Goal: Task Accomplishment & Management: Manage account settings

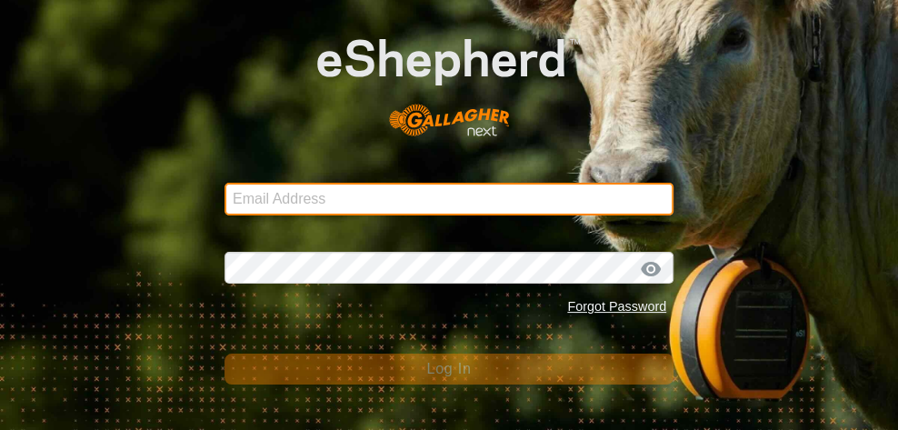
type input "[EMAIL_ADDRESS][DOMAIN_NAME]"
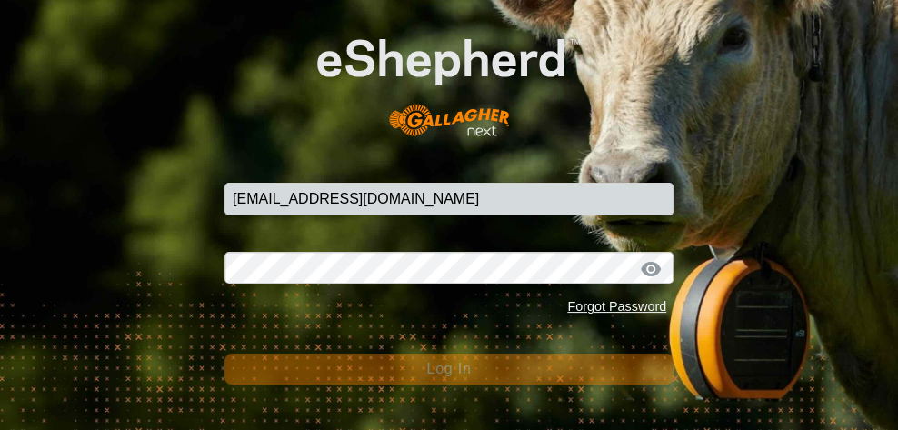
click at [511, 368] on button "Log In" at bounding box center [448, 368] width 449 height 31
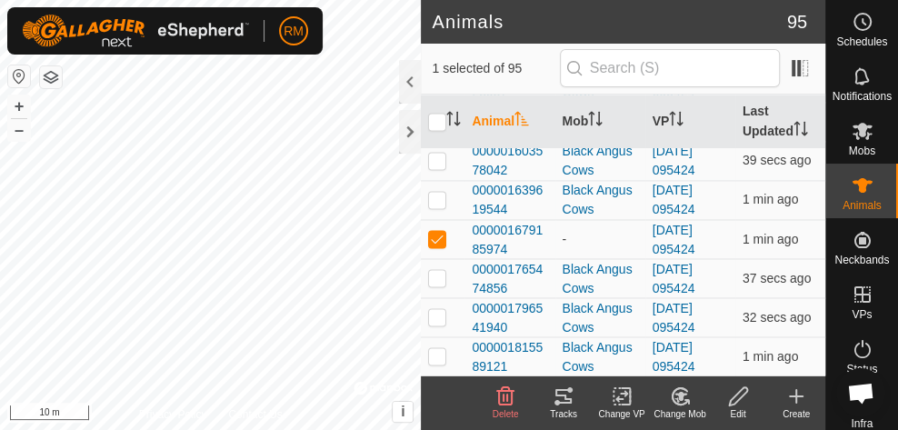
scroll to position [1551, 0]
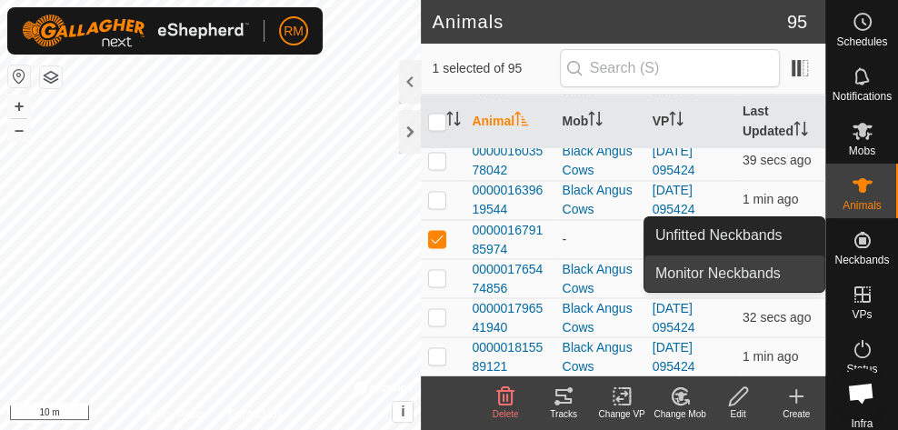
click at [771, 278] on link "Monitor Neckbands" at bounding box center [734, 273] width 180 height 36
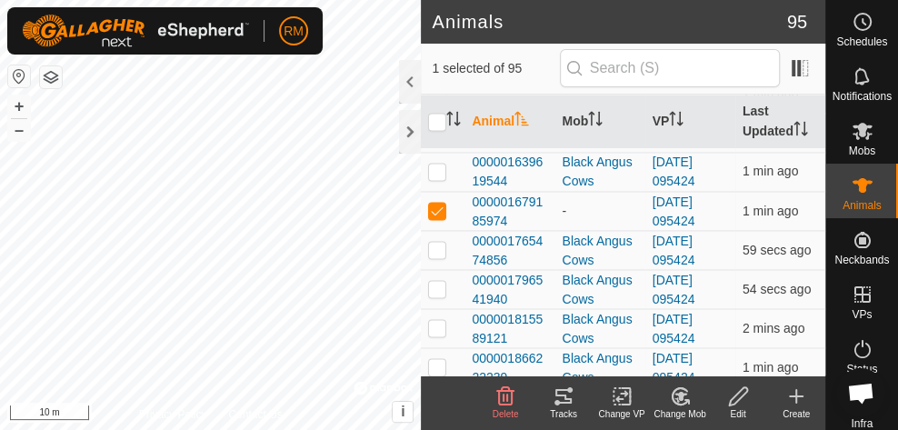
scroll to position [1579, 0]
click at [683, 399] on icon at bounding box center [680, 396] width 23 height 22
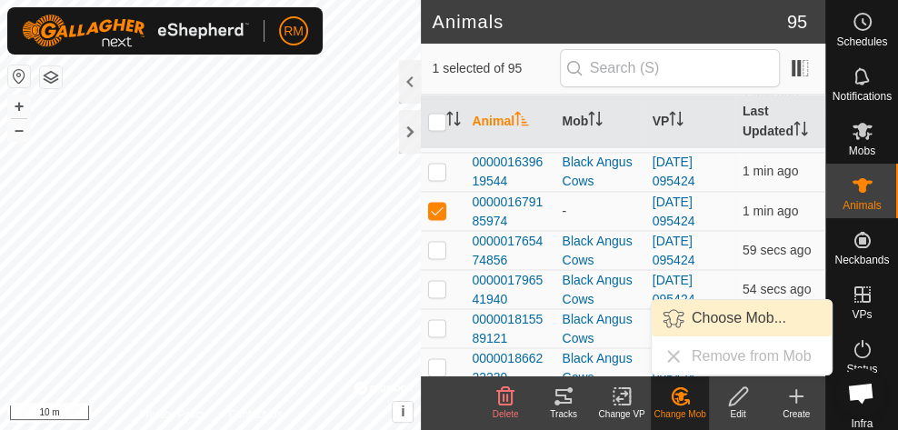
click at [732, 319] on link "Choose Mob..." at bounding box center [741, 318] width 180 height 36
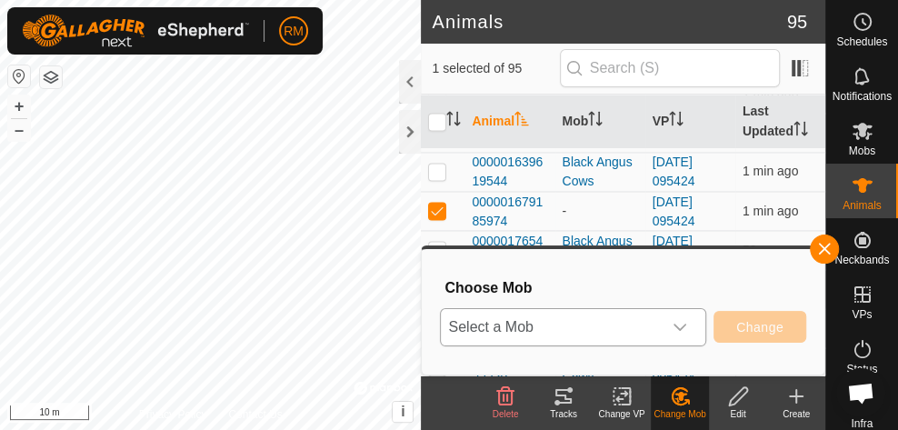
click at [682, 323] on icon "dropdown trigger" at bounding box center [679, 327] width 15 height 15
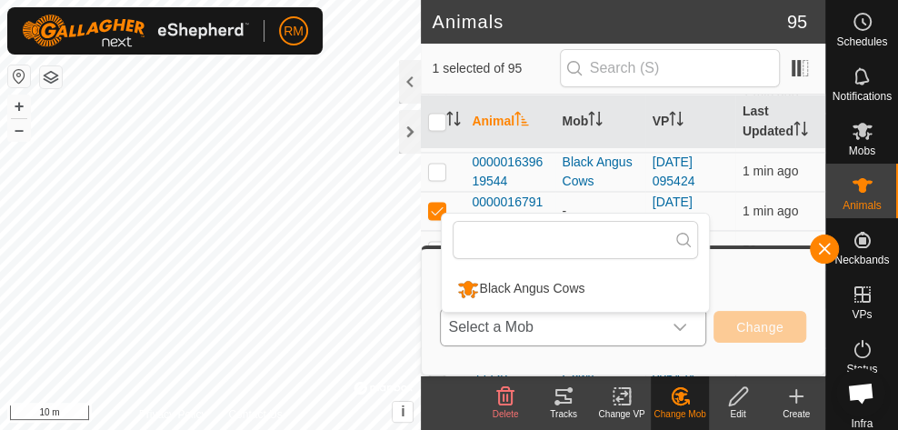
click at [579, 287] on li "Black Angus Cows" at bounding box center [575, 288] width 267 height 45
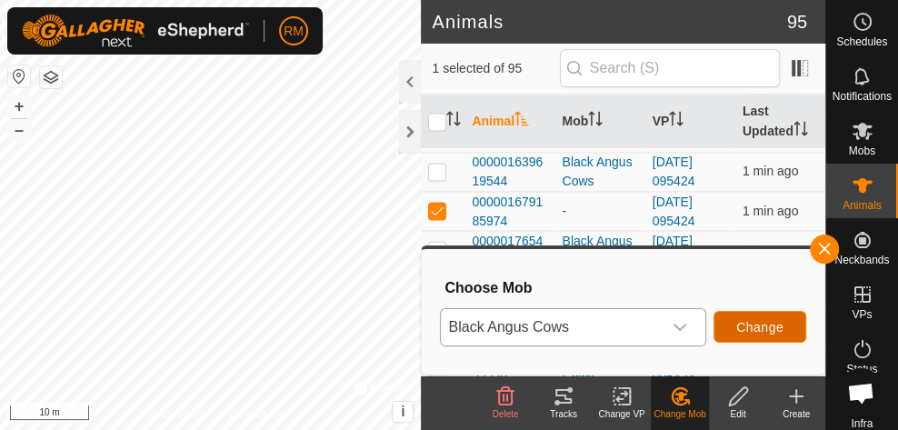
click at [763, 328] on span "Change" at bounding box center [759, 327] width 47 height 15
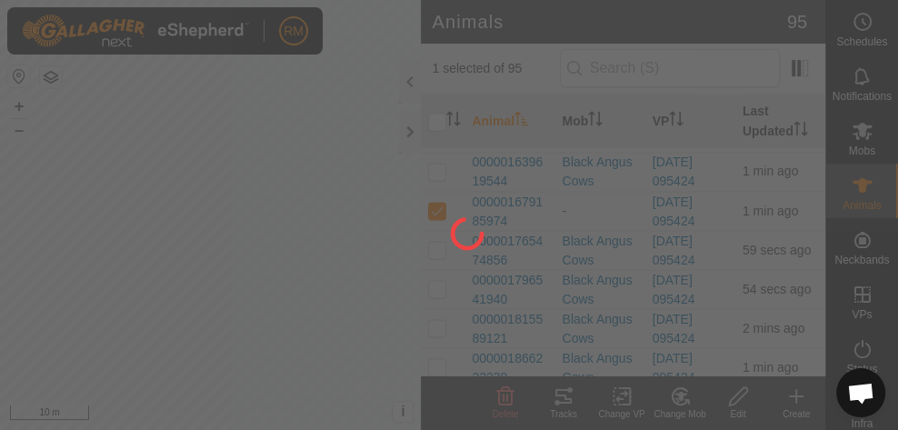
checkbox input "false"
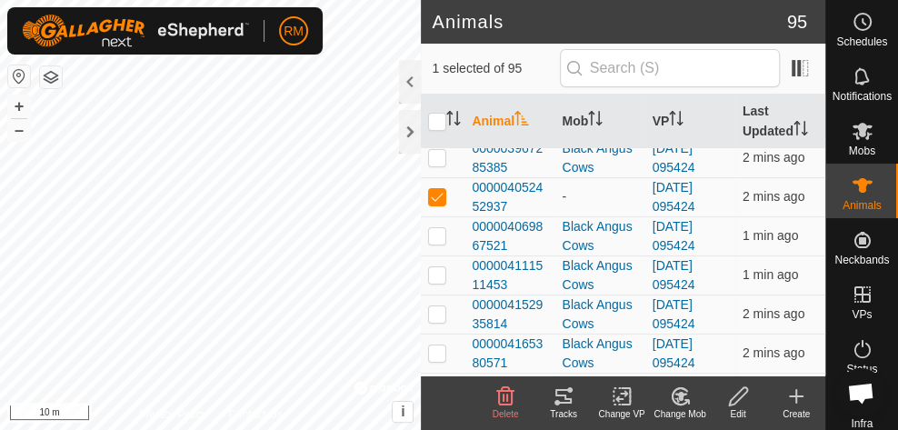
scroll to position [3354, 0]
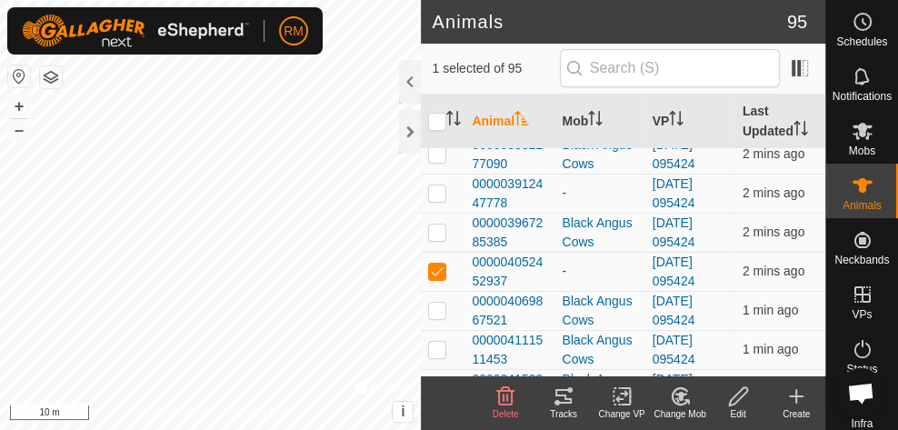
click at [679, 407] on div "Change Mob" at bounding box center [679, 414] width 58 height 14
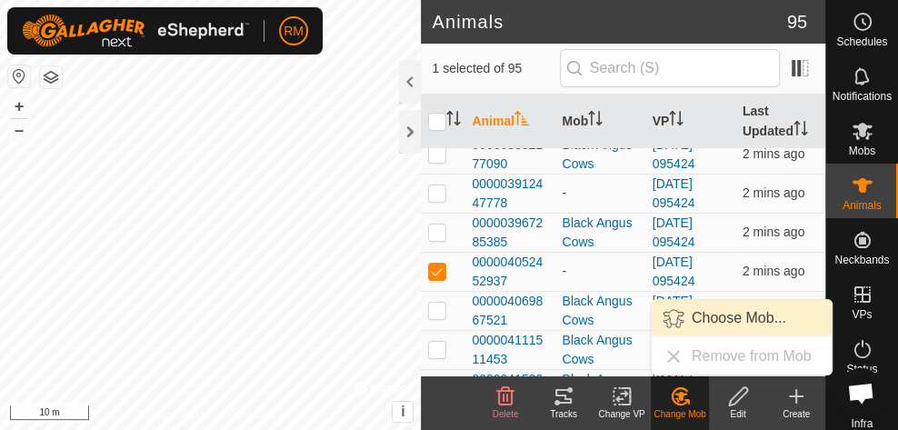
click at [711, 320] on link "Choose Mob..." at bounding box center [741, 318] width 180 height 36
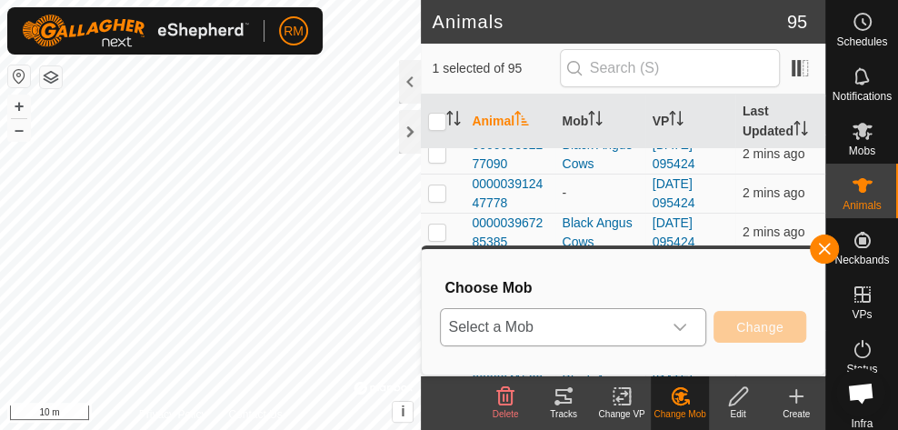
click at [683, 323] on icon "dropdown trigger" at bounding box center [679, 327] width 15 height 15
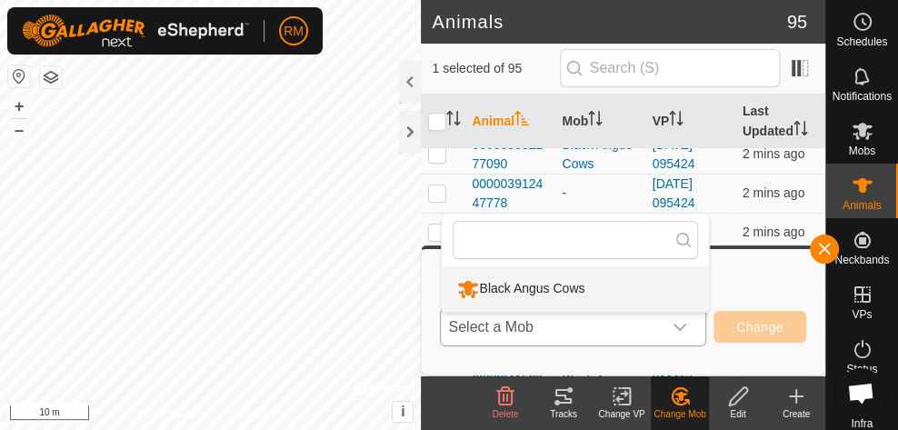
click at [581, 289] on li "Black Angus Cows" at bounding box center [575, 288] width 267 height 45
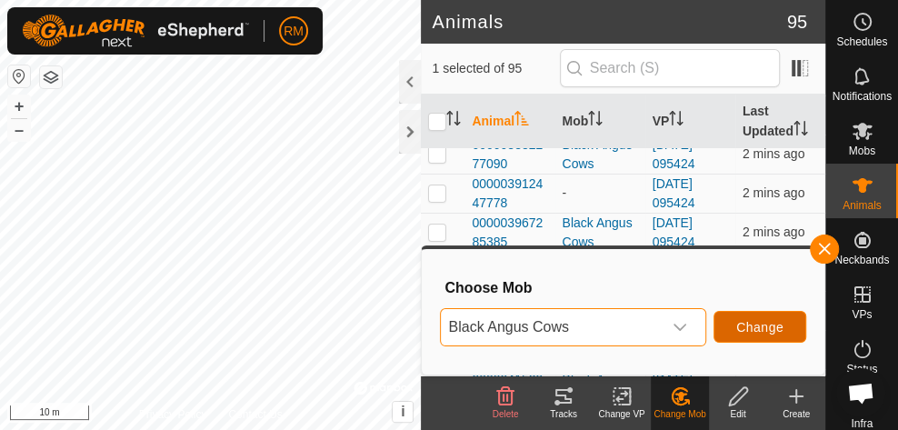
click at [737, 322] on button "Change" at bounding box center [759, 327] width 93 height 32
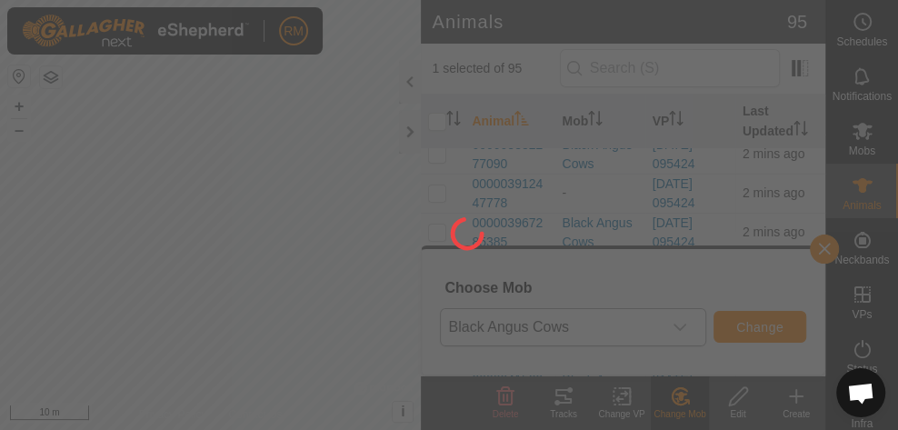
checkbox input "false"
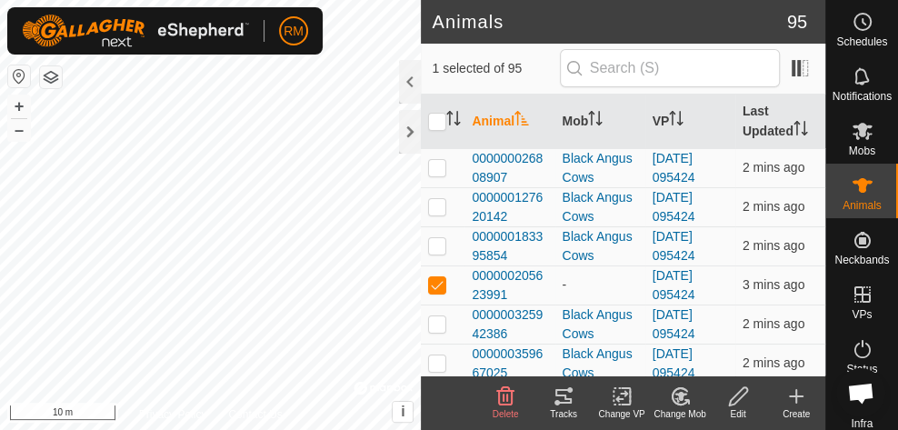
scroll to position [29, 0]
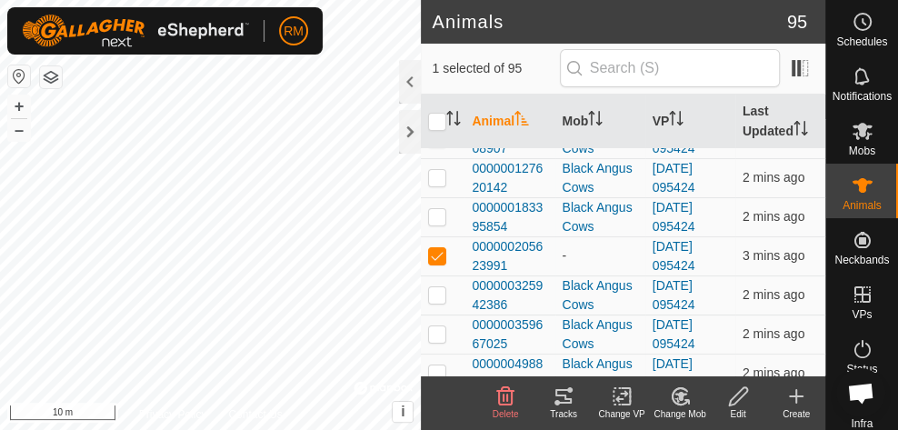
click at [685, 392] on icon at bounding box center [680, 396] width 23 height 22
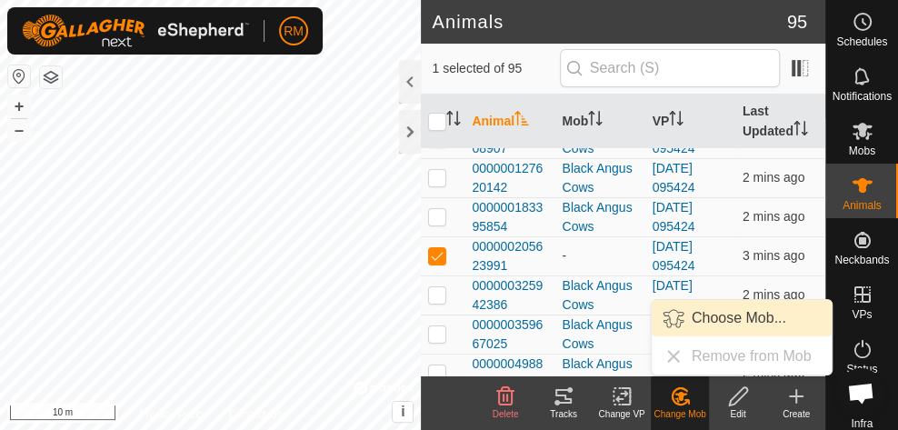
click at [722, 312] on link "Choose Mob..." at bounding box center [741, 318] width 180 height 36
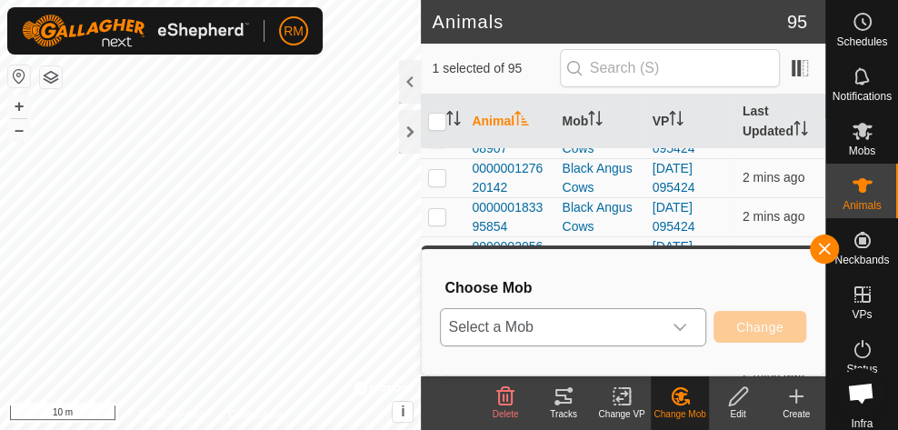
click at [679, 336] on div "dropdown trigger" at bounding box center [679, 327] width 36 height 36
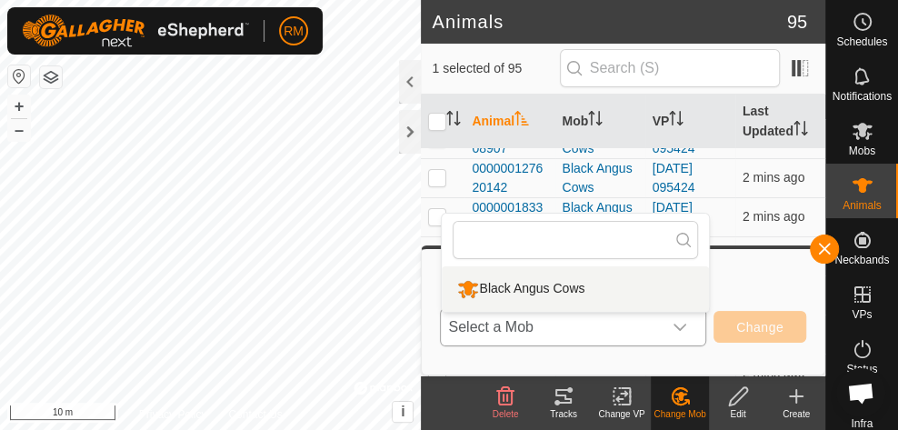
click at [581, 285] on li "Black Angus Cows" at bounding box center [575, 288] width 267 height 45
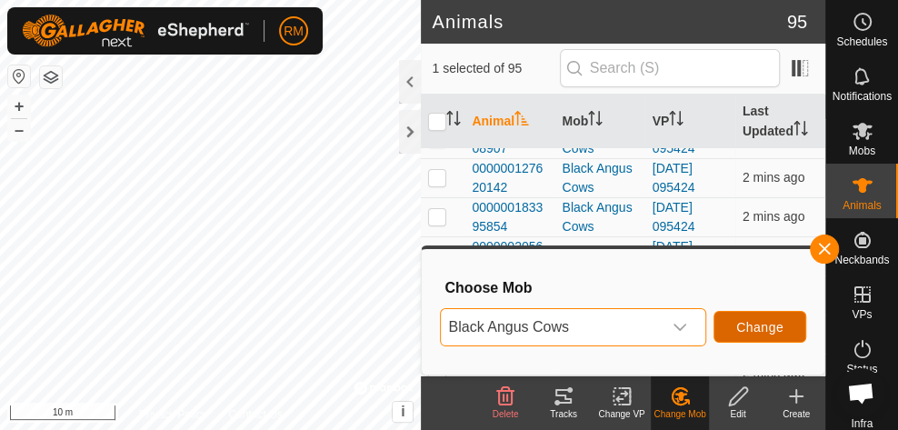
click at [749, 329] on span "Change" at bounding box center [759, 327] width 47 height 15
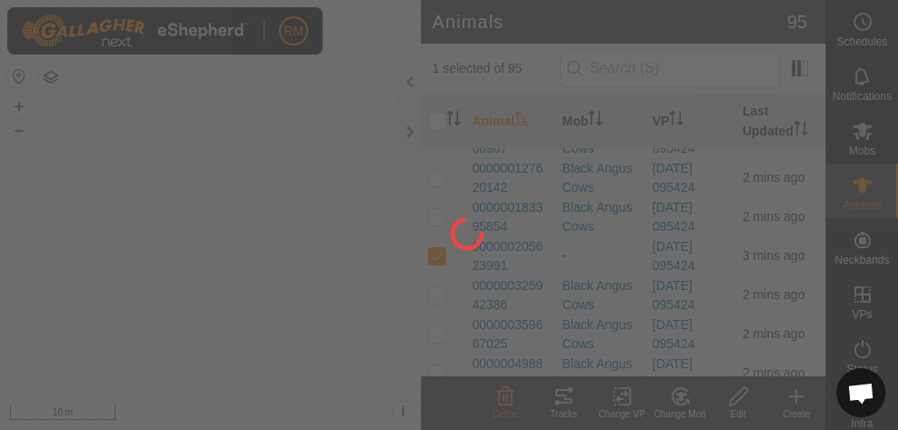
checkbox input "false"
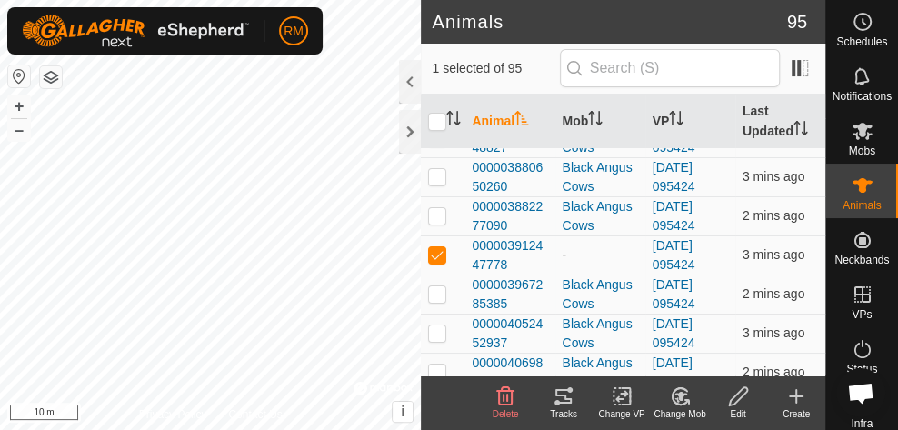
scroll to position [3280, 0]
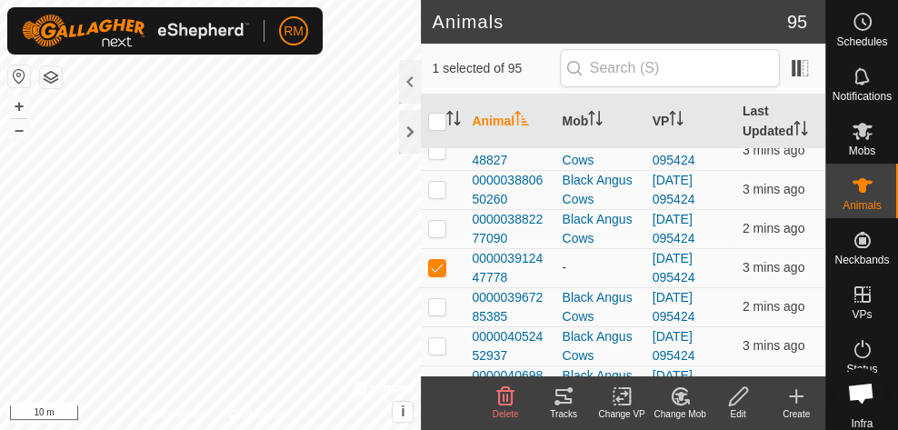
click at [683, 398] on icon at bounding box center [680, 396] width 23 height 22
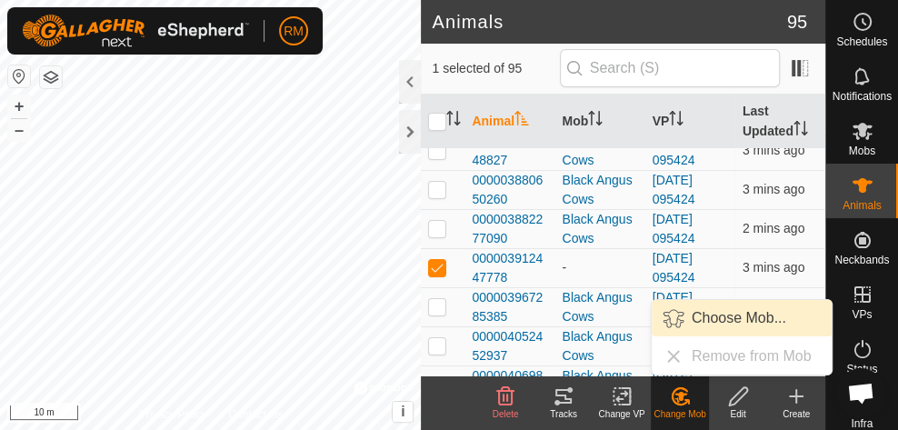
click at [746, 313] on link "Choose Mob..." at bounding box center [741, 318] width 180 height 36
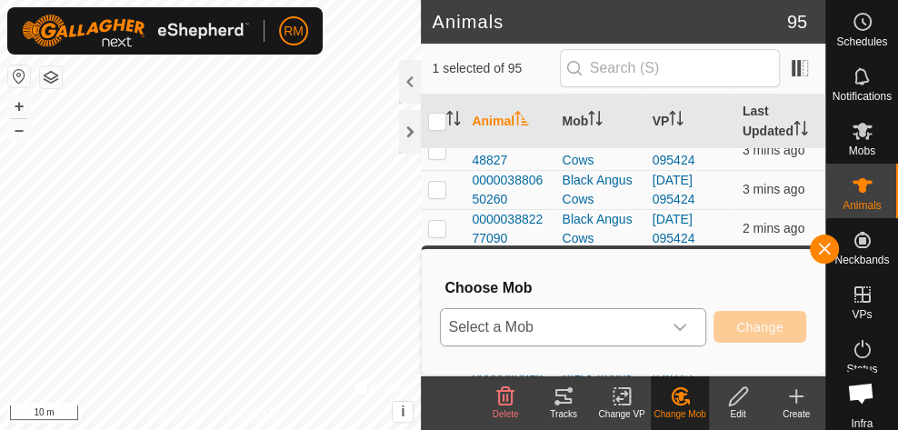
click at [684, 327] on icon "dropdown trigger" at bounding box center [679, 326] width 13 height 7
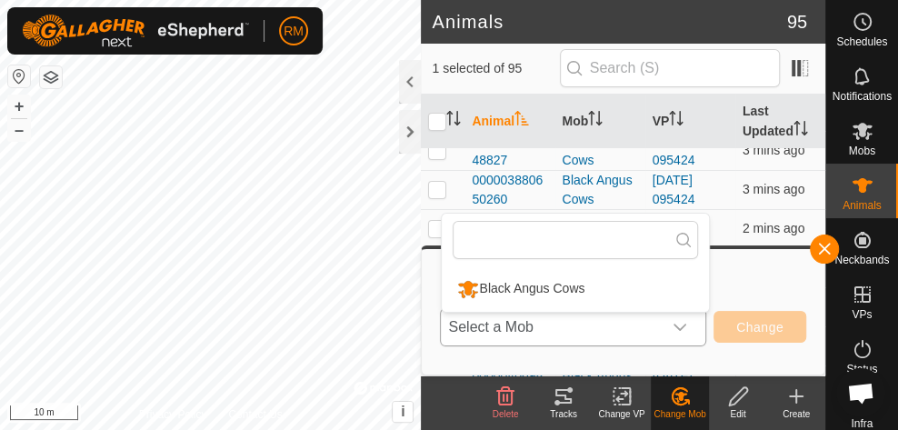
click at [578, 281] on li "Black Angus Cows" at bounding box center [575, 288] width 267 height 45
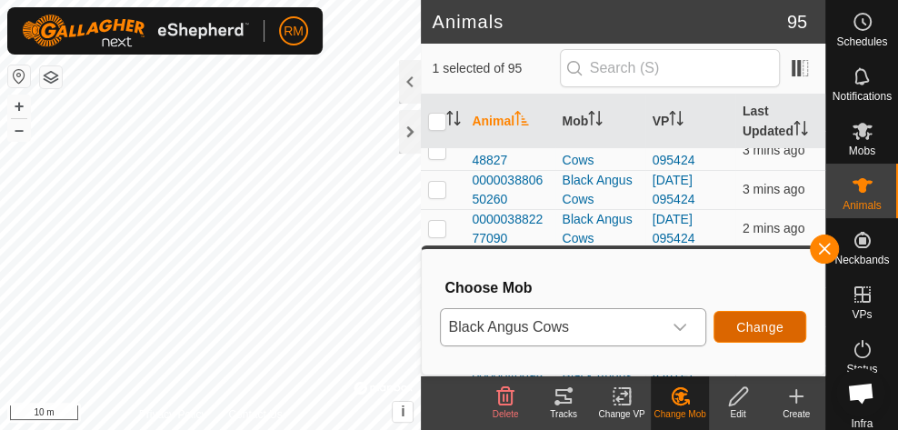
click at [744, 326] on span "Change" at bounding box center [759, 327] width 47 height 15
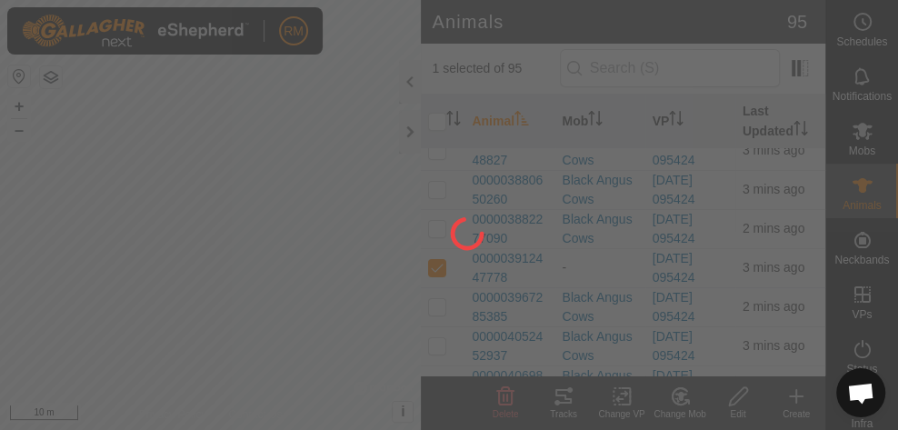
checkbox input "false"
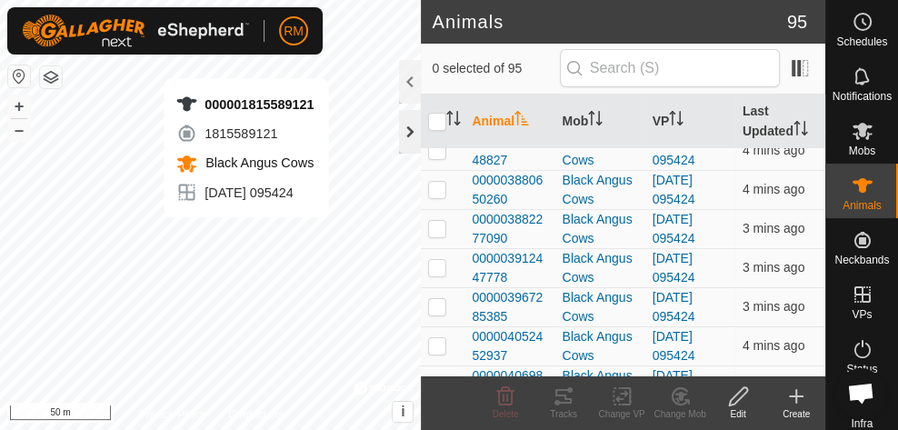
checkbox input "true"
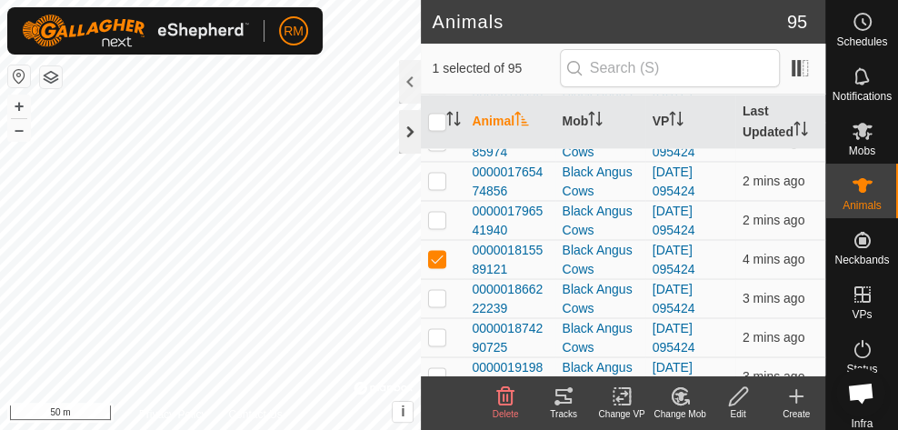
scroll to position [1650, 0]
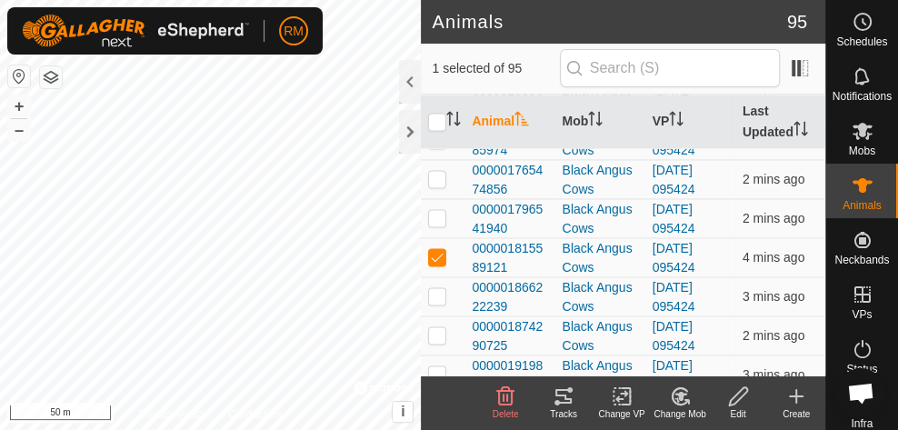
click at [505, 396] on icon at bounding box center [505, 395] width 17 height 18
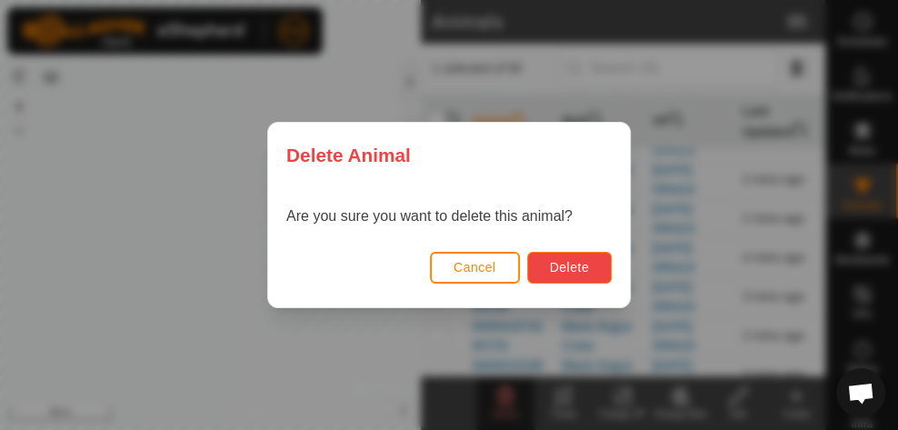
click at [591, 267] on button "Delete" at bounding box center [569, 268] width 84 height 32
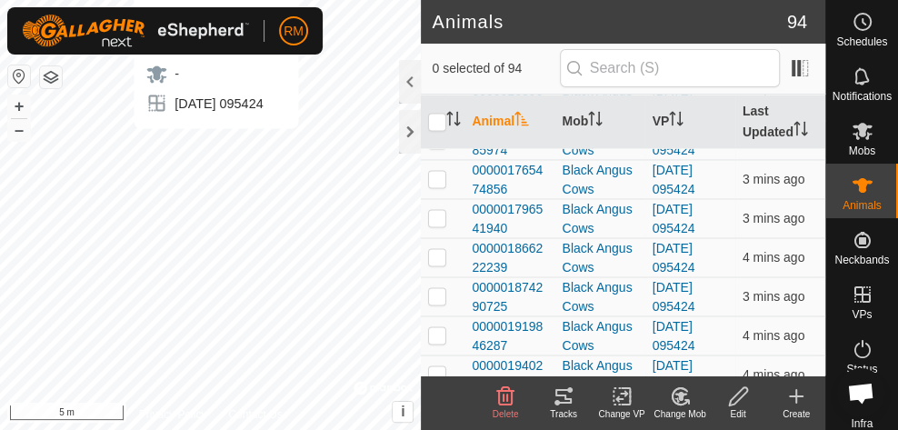
checkbox input "true"
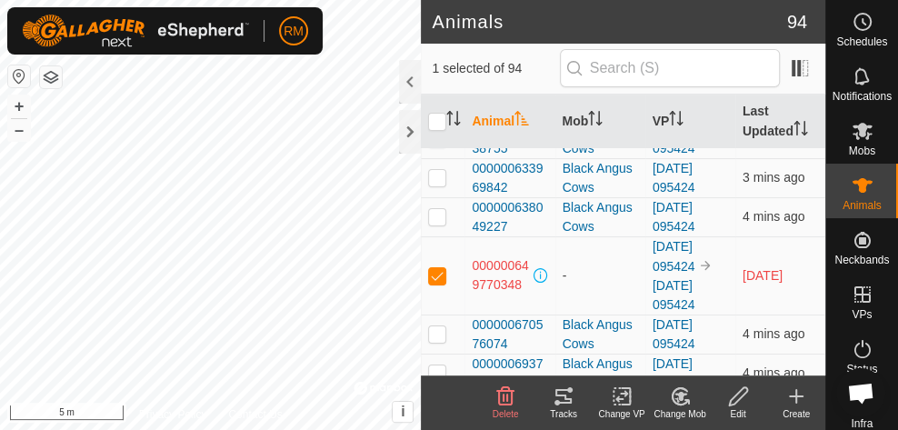
scroll to position [305, 0]
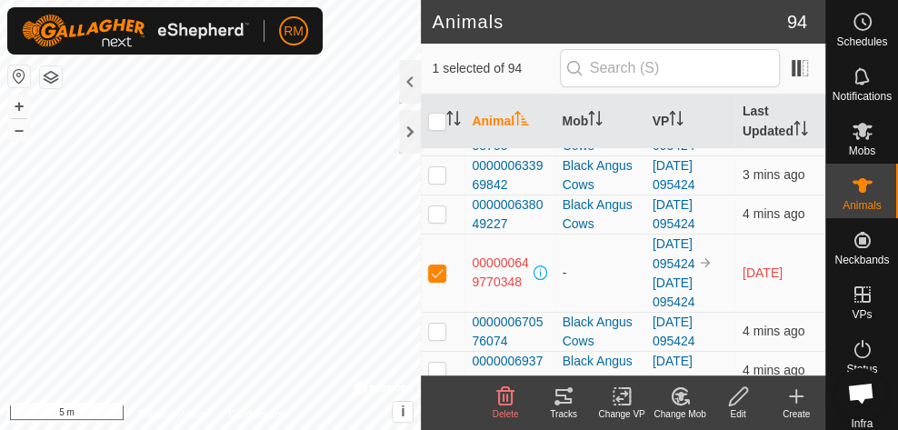
click at [737, 391] on icon at bounding box center [738, 396] width 23 height 22
click at [507, 398] on icon at bounding box center [505, 395] width 17 height 18
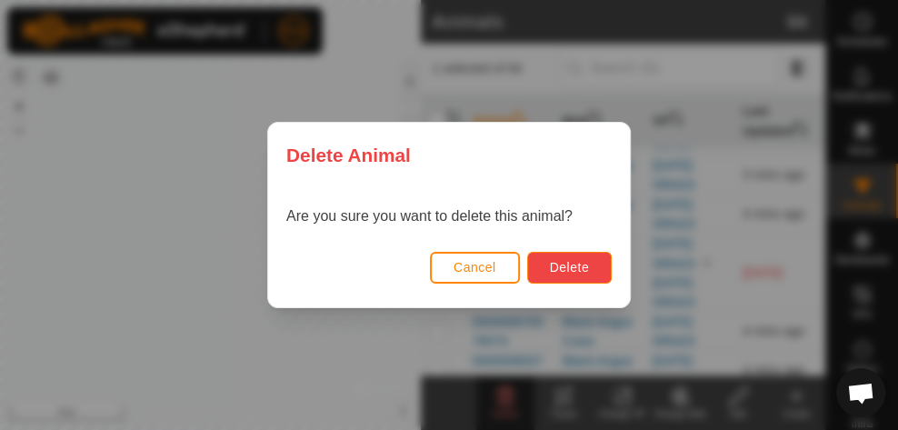
click at [567, 270] on span "Delete" at bounding box center [569, 267] width 39 height 15
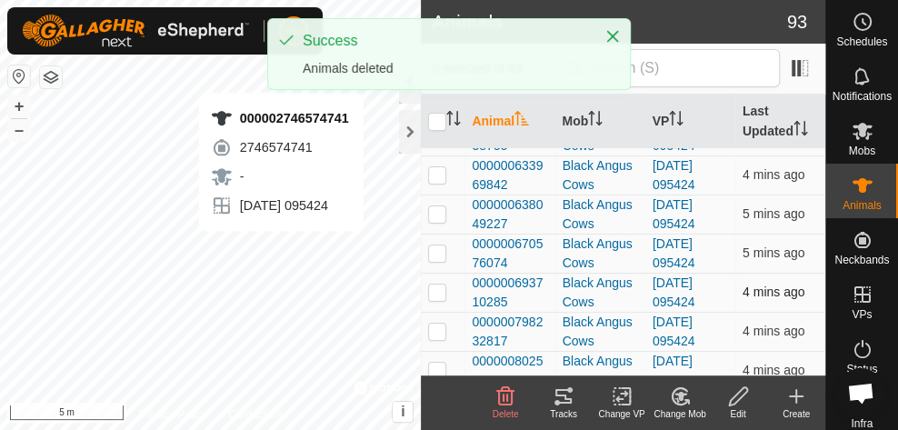
checkbox input "true"
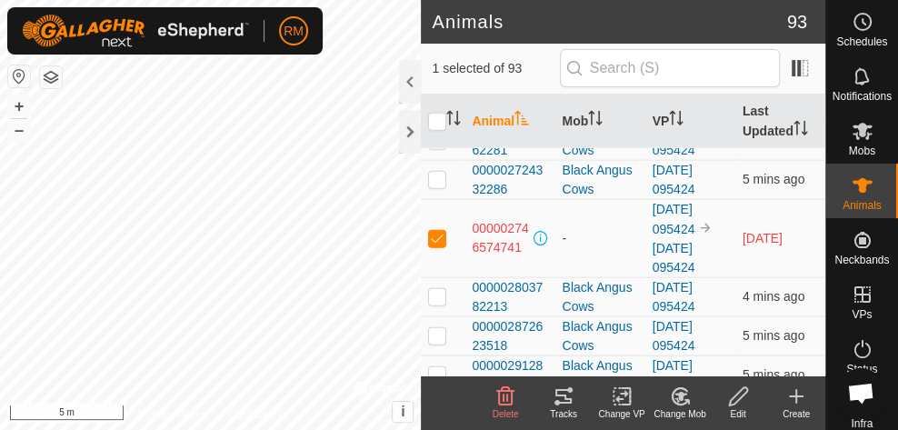
scroll to position [2156, 0]
click at [503, 399] on icon at bounding box center [505, 396] width 22 height 22
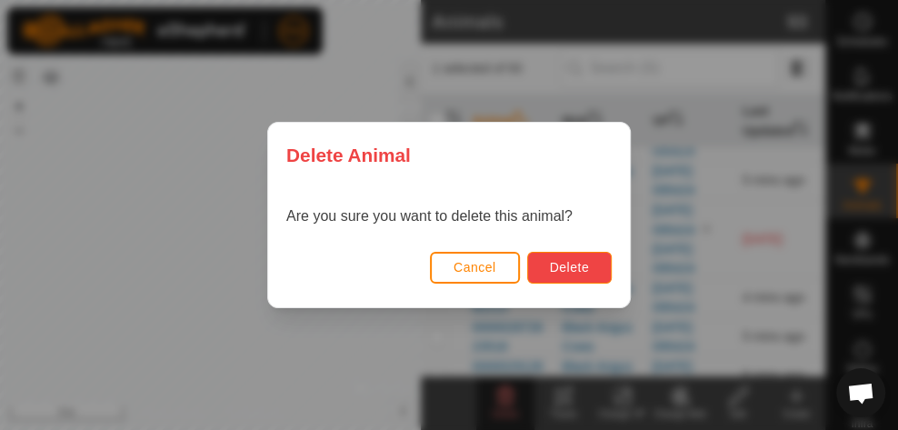
click at [570, 273] on span "Delete" at bounding box center [569, 267] width 39 height 15
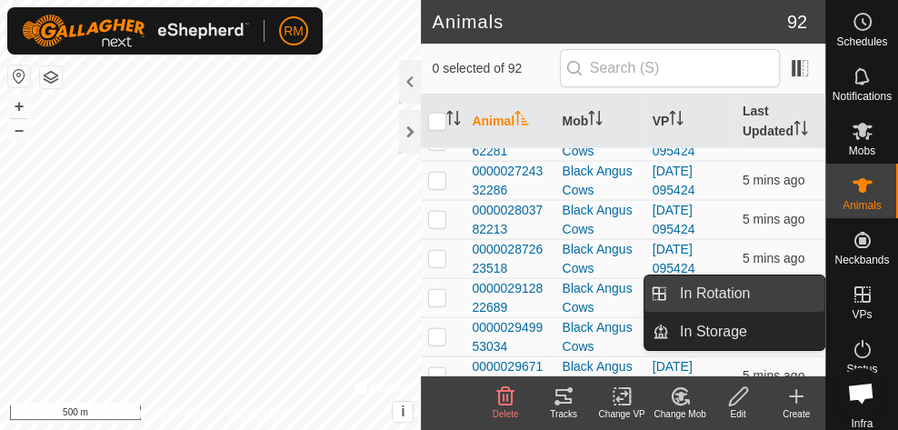
click at [760, 290] on link "In Rotation" at bounding box center [746, 293] width 155 height 36
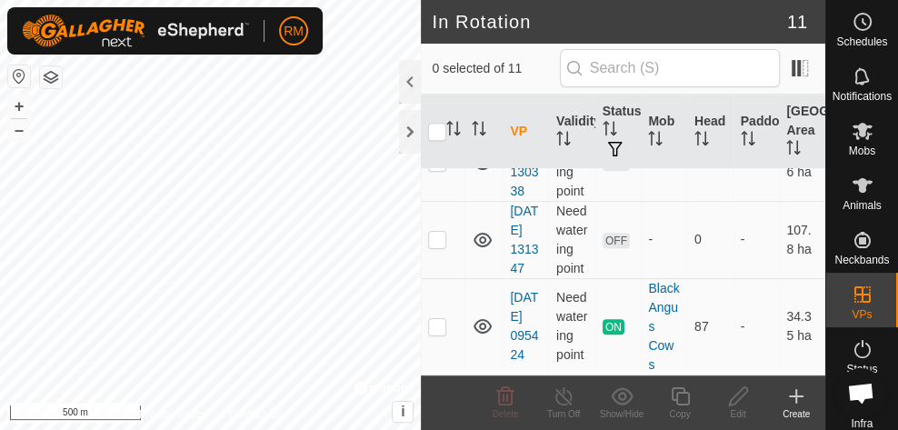
scroll to position [838, 0]
click at [479, 247] on icon at bounding box center [482, 240] width 18 height 15
click at [479, 251] on icon at bounding box center [483, 240] width 22 height 22
click at [440, 246] on p-checkbox at bounding box center [437, 239] width 18 height 15
checkbox input "true"
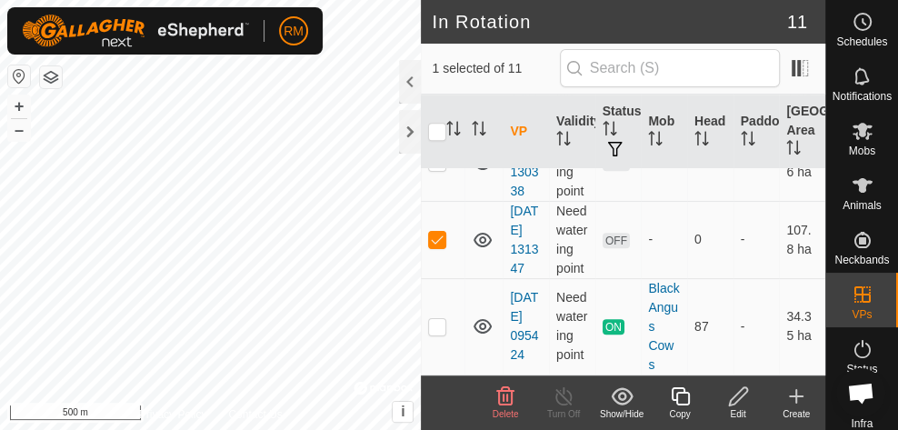
click at [742, 393] on icon at bounding box center [738, 396] width 18 height 18
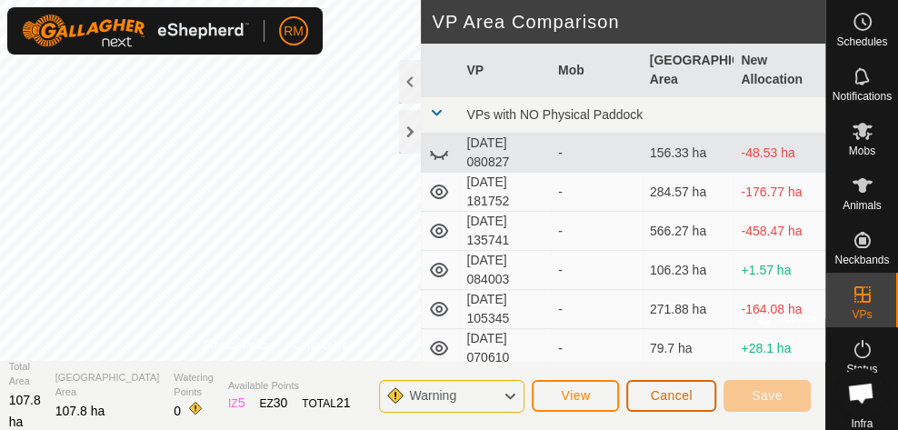
click at [676, 392] on span "Cancel" at bounding box center [671, 395] width 43 height 15
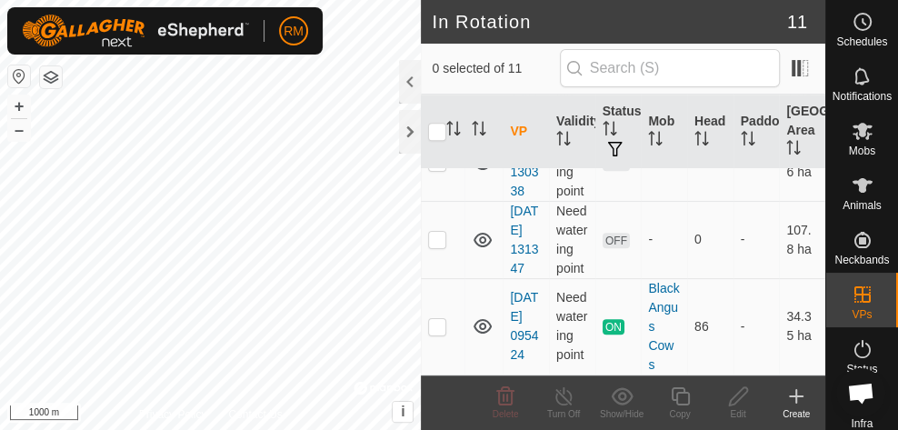
scroll to position [901, 0]
click at [440, 232] on p-checkbox at bounding box center [437, 239] width 18 height 15
click at [505, 403] on icon at bounding box center [505, 395] width 17 height 18
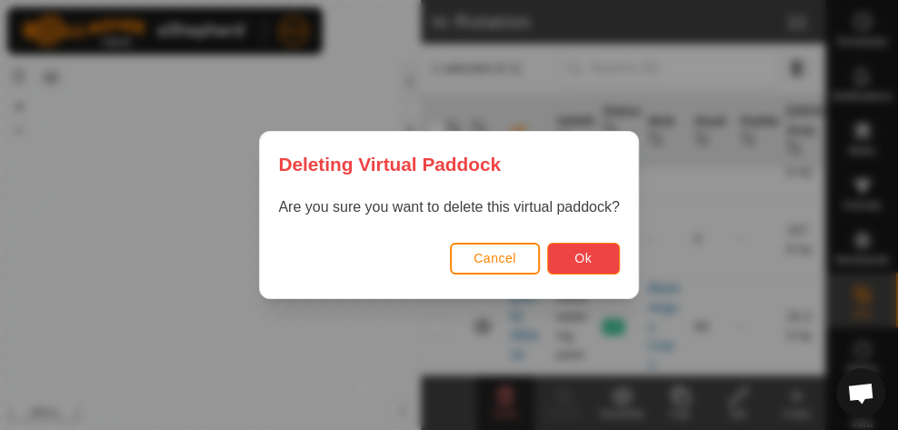
click at [582, 263] on span "Ok" at bounding box center [582, 258] width 17 height 15
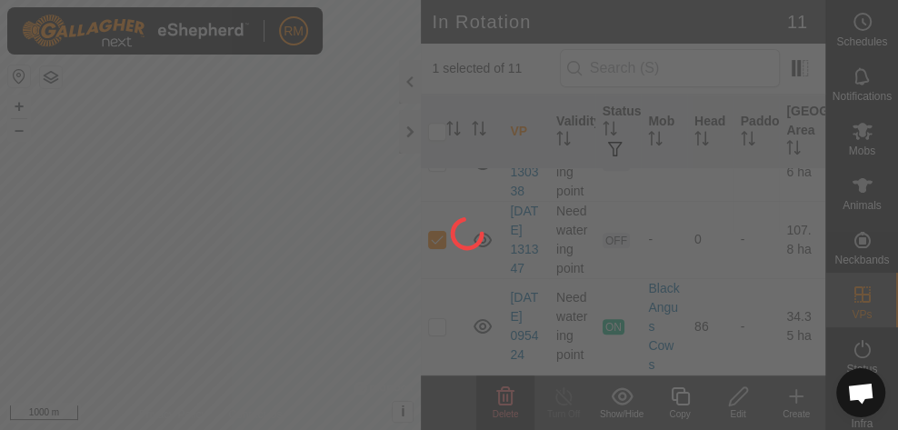
checkbox input "false"
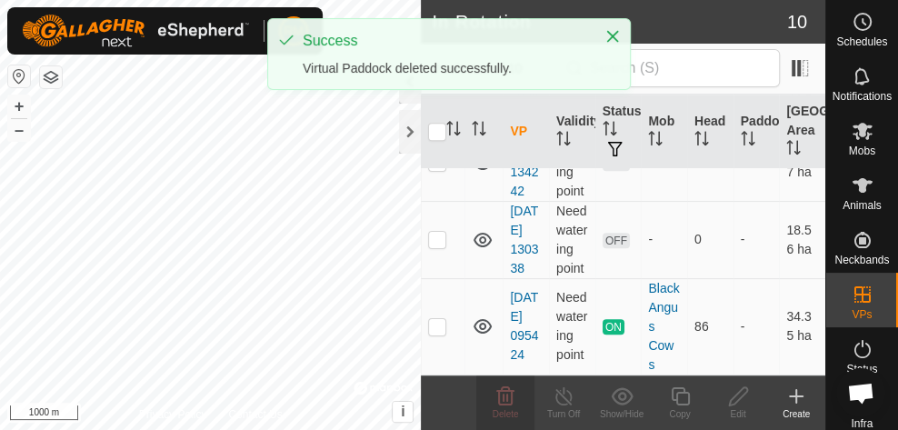
scroll to position [805, 0]
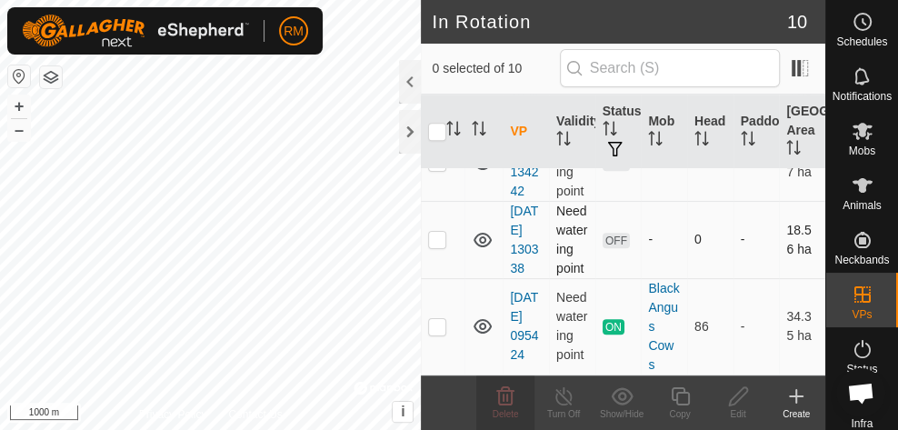
click at [487, 233] on icon at bounding box center [482, 240] width 18 height 15
click at [487, 229] on icon at bounding box center [483, 240] width 22 height 22
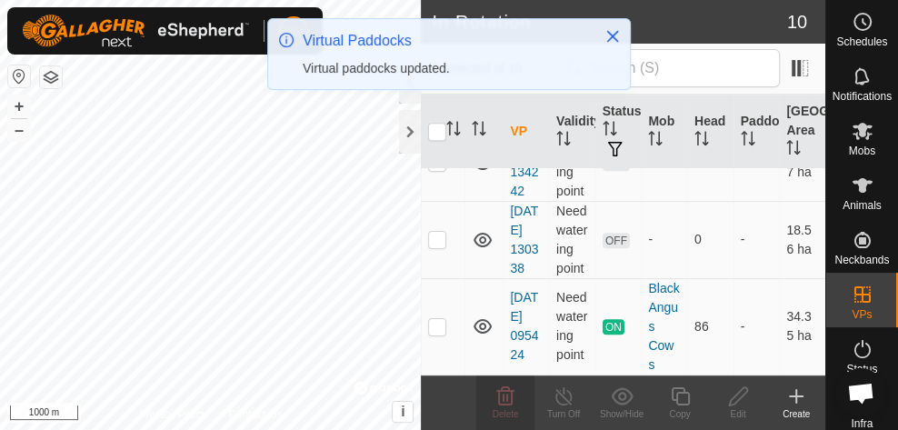
scroll to position [703, 0]
click at [481, 170] on icon at bounding box center [482, 162] width 18 height 15
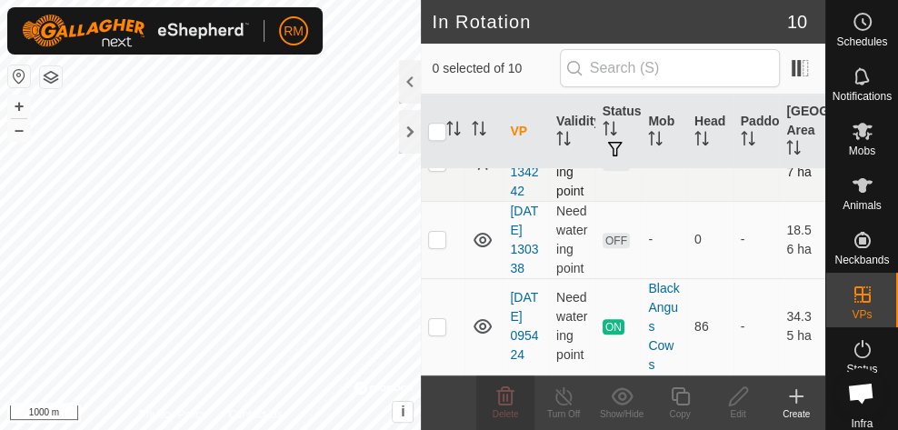
click at [481, 174] on icon at bounding box center [483, 163] width 22 height 22
click at [481, 170] on icon at bounding box center [482, 162] width 18 height 15
click at [481, 174] on icon at bounding box center [483, 163] width 22 height 22
click at [444, 169] on p-checkbox at bounding box center [437, 161] width 18 height 15
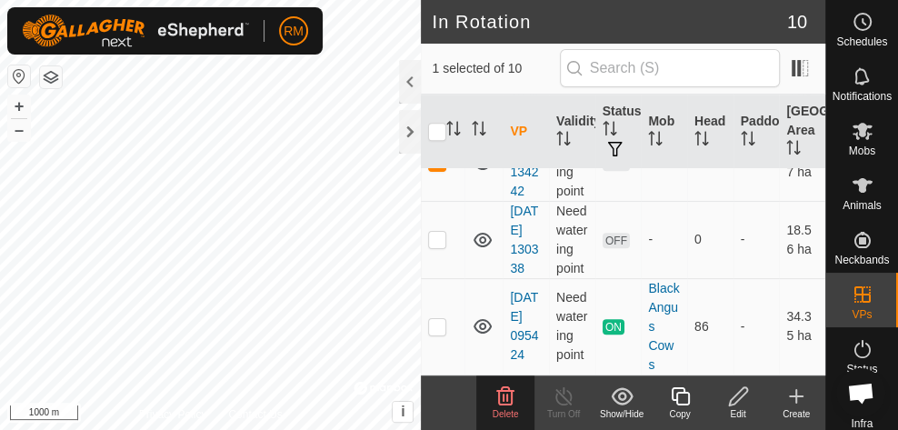
click at [507, 398] on icon at bounding box center [505, 395] width 17 height 18
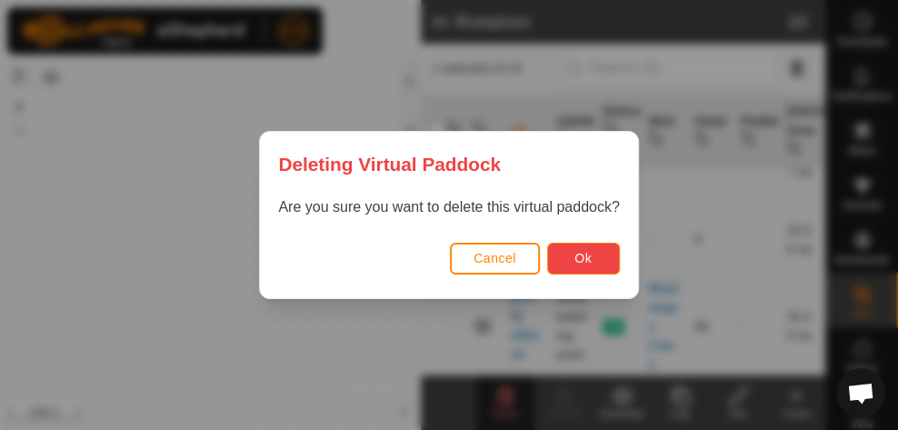
click at [589, 257] on span "Ok" at bounding box center [582, 258] width 17 height 15
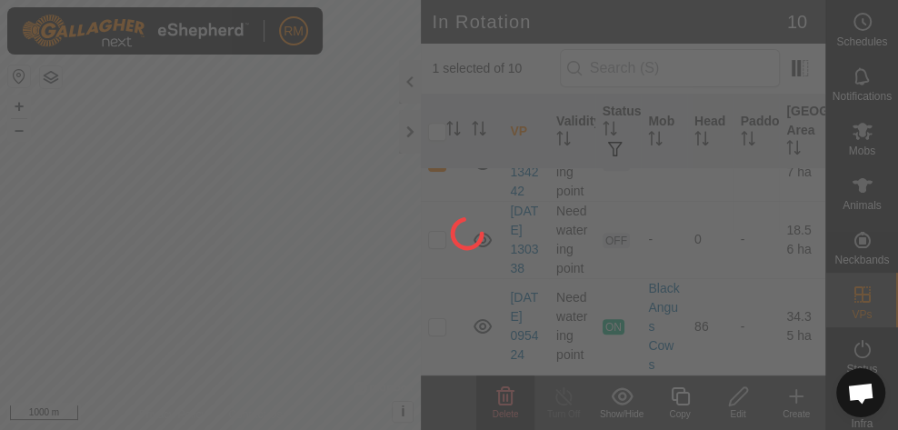
checkbox input "false"
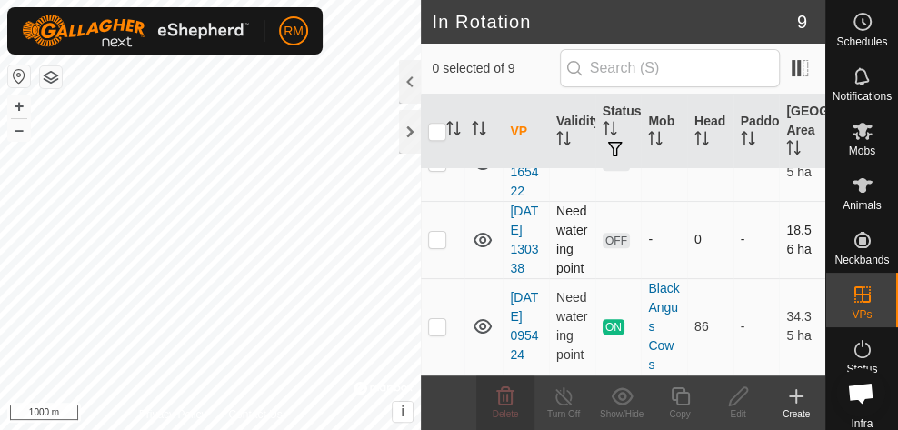
scroll to position [590, 0]
click at [483, 170] on icon at bounding box center [482, 162] width 18 height 15
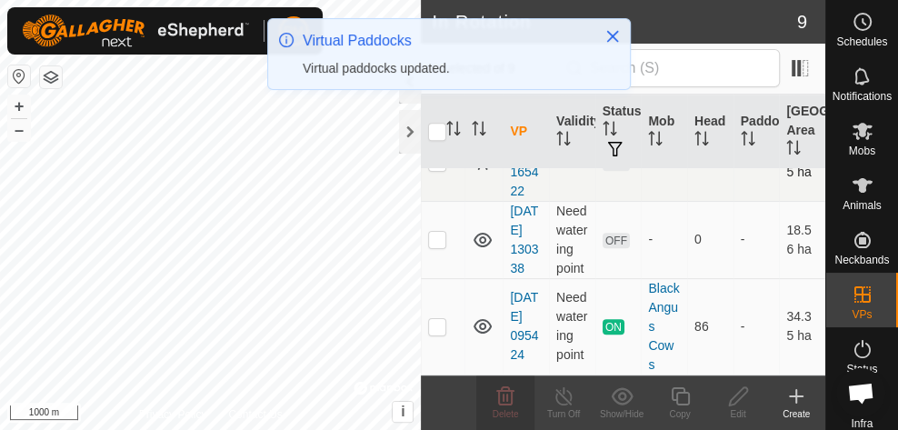
click at [483, 174] on icon at bounding box center [483, 163] width 22 height 22
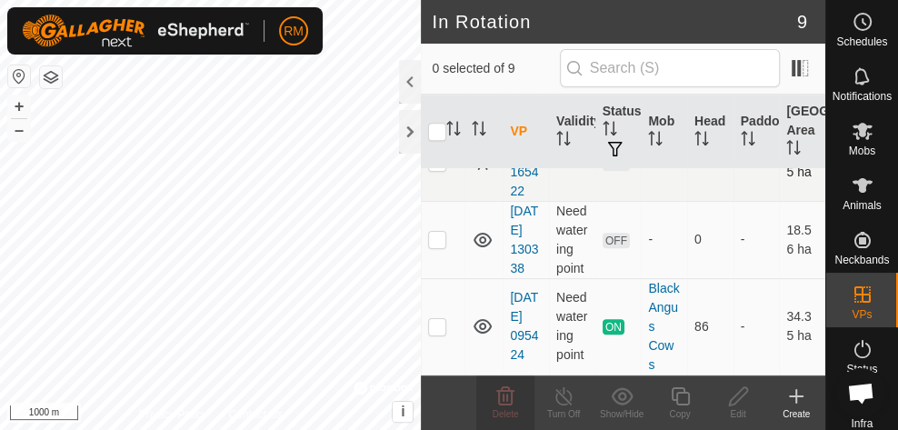
click at [483, 174] on icon at bounding box center [483, 163] width 22 height 22
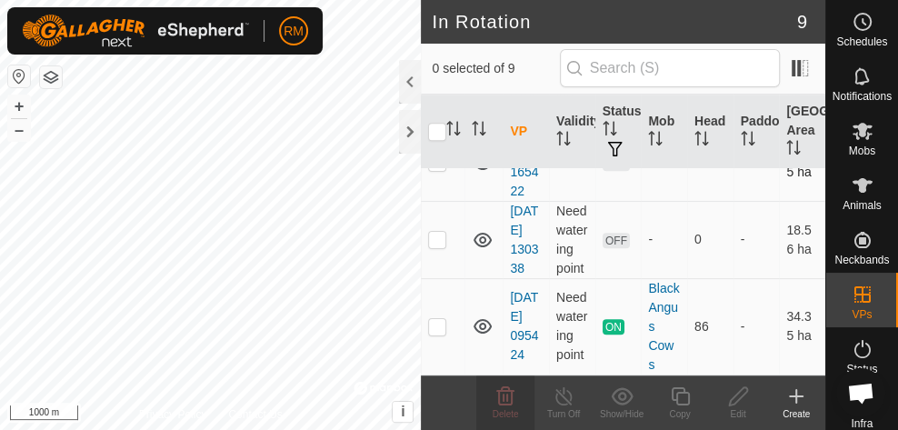
click at [444, 169] on p-checkbox at bounding box center [437, 161] width 18 height 15
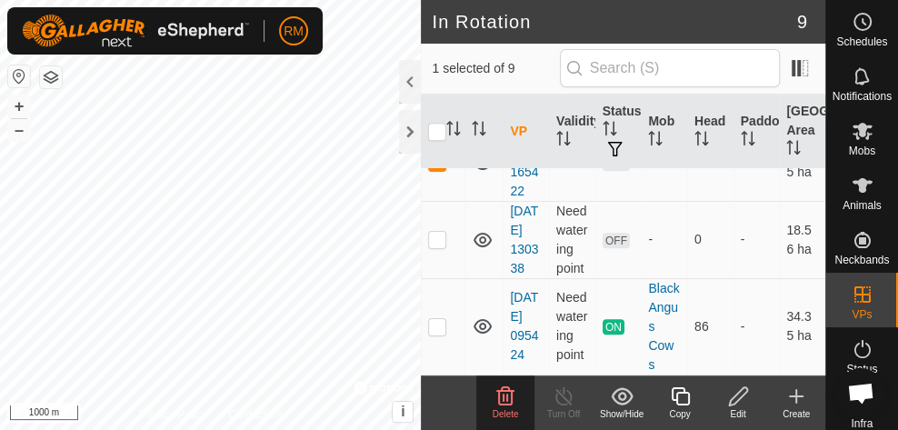
click at [502, 398] on icon at bounding box center [505, 396] width 22 height 22
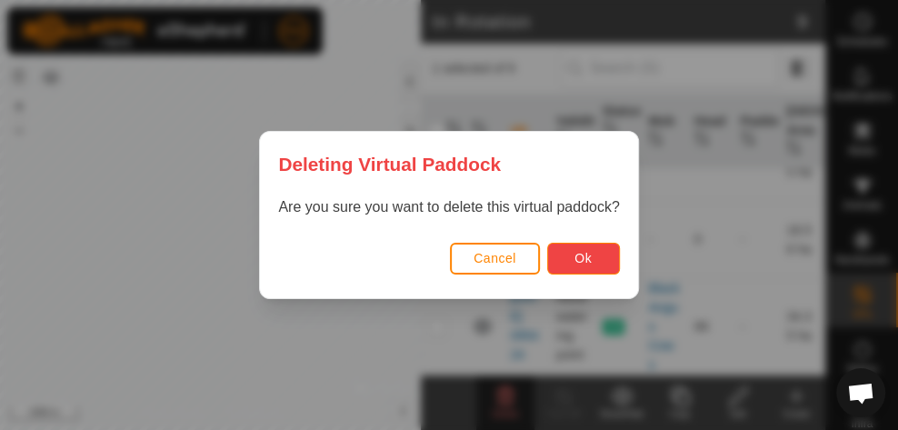
click at [589, 254] on span "Ok" at bounding box center [582, 258] width 17 height 15
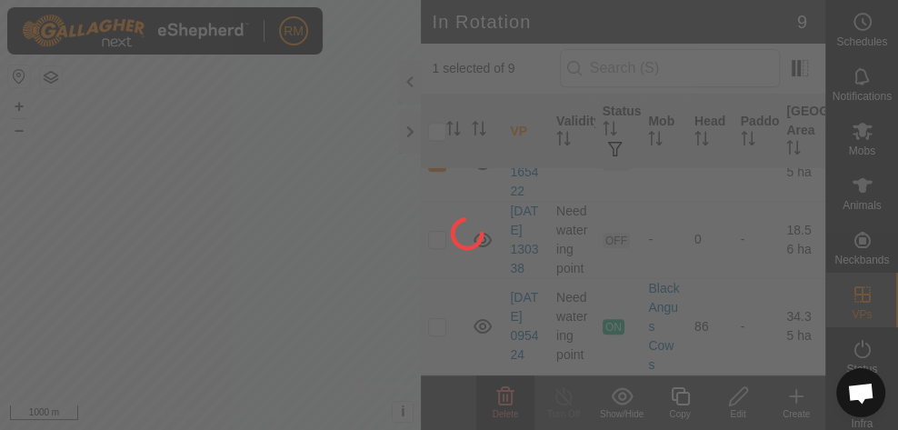
checkbox input "false"
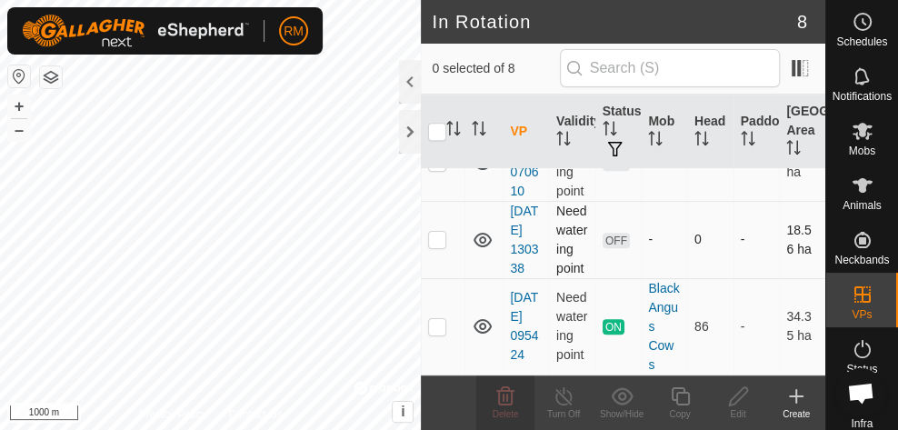
scroll to position [507, 0]
click at [483, 174] on icon at bounding box center [483, 163] width 22 height 22
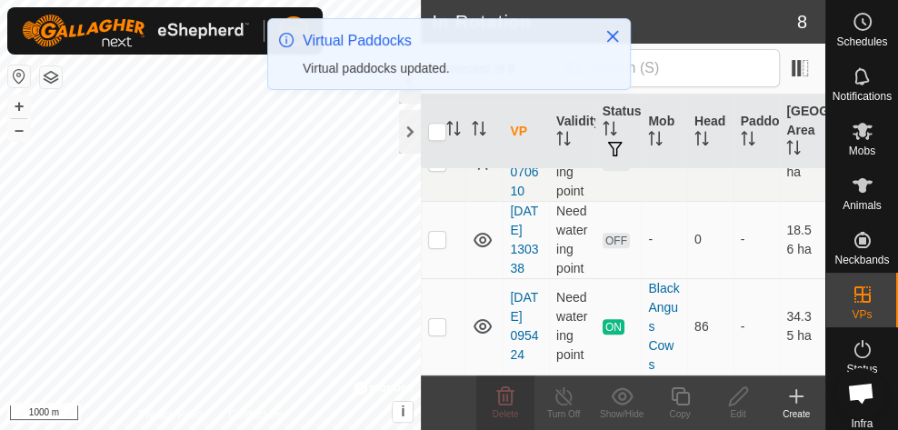
click at [483, 174] on icon at bounding box center [483, 163] width 22 height 22
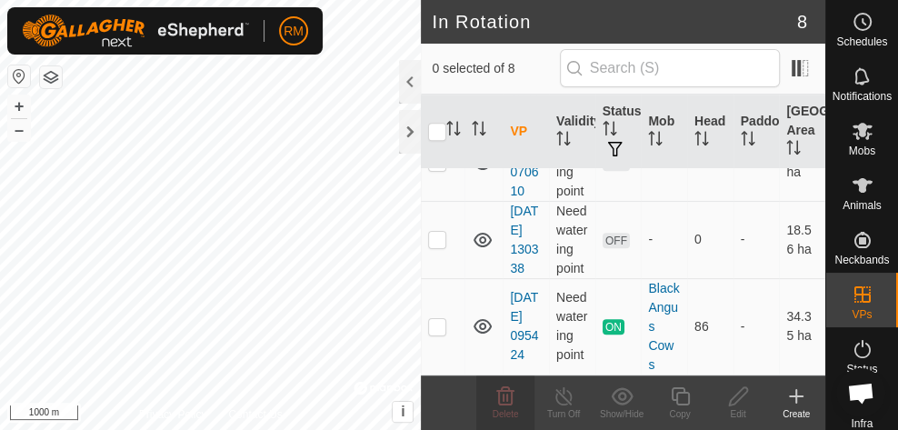
click at [483, 174] on icon at bounding box center [483, 163] width 22 height 22
click at [438, 169] on p-checkbox at bounding box center [437, 161] width 18 height 15
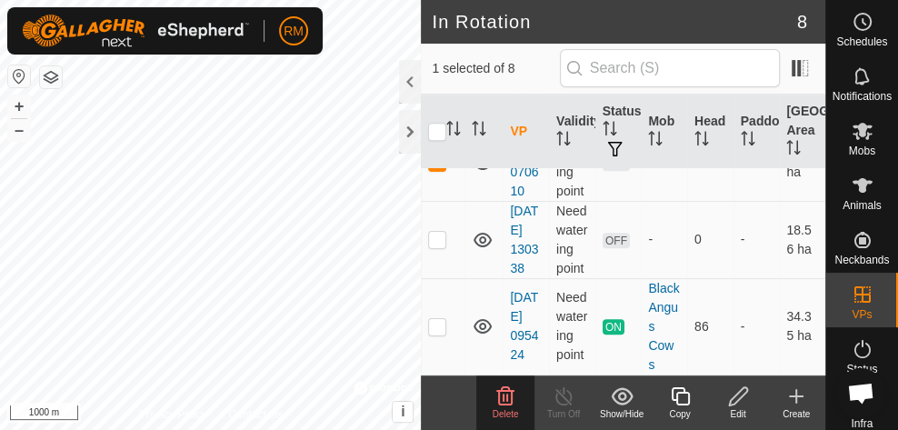
click at [510, 402] on icon at bounding box center [505, 395] width 17 height 18
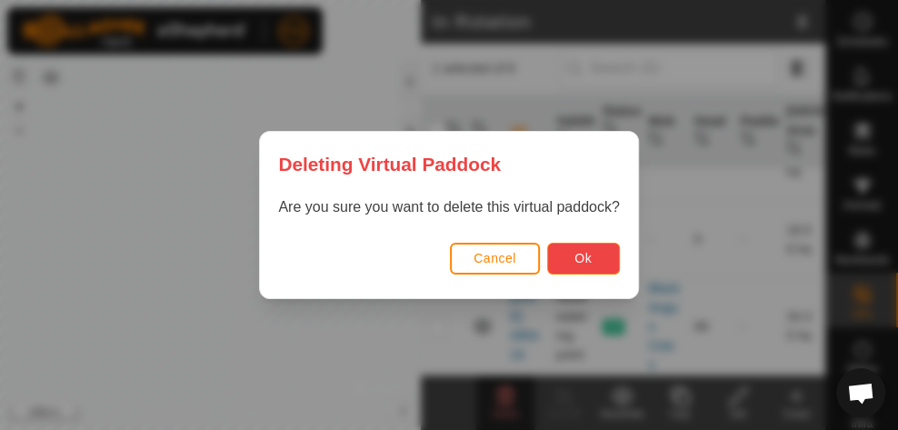
click at [585, 263] on span "Ok" at bounding box center [582, 258] width 17 height 15
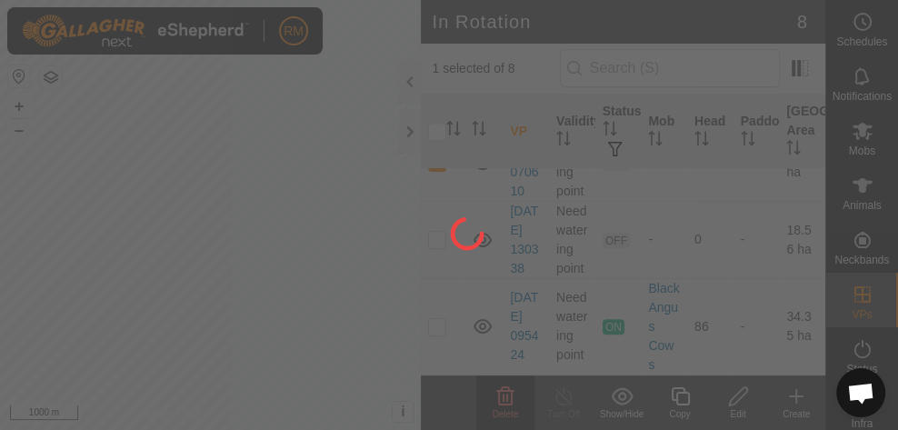
checkbox input "false"
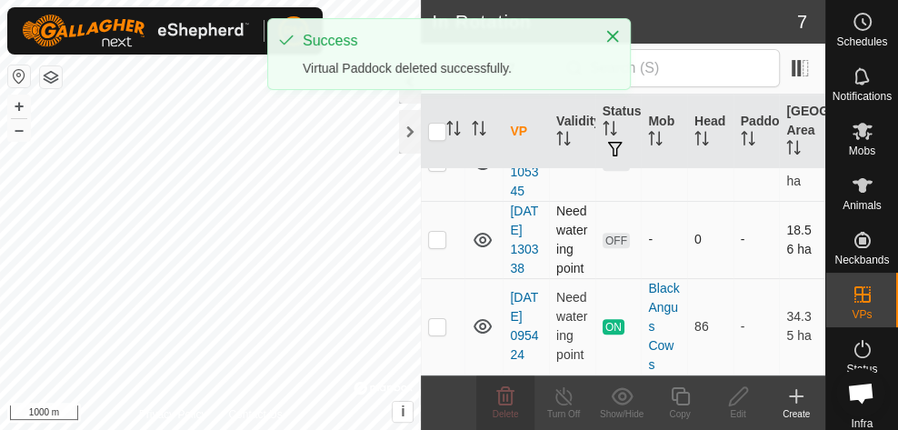
scroll to position [398, 0]
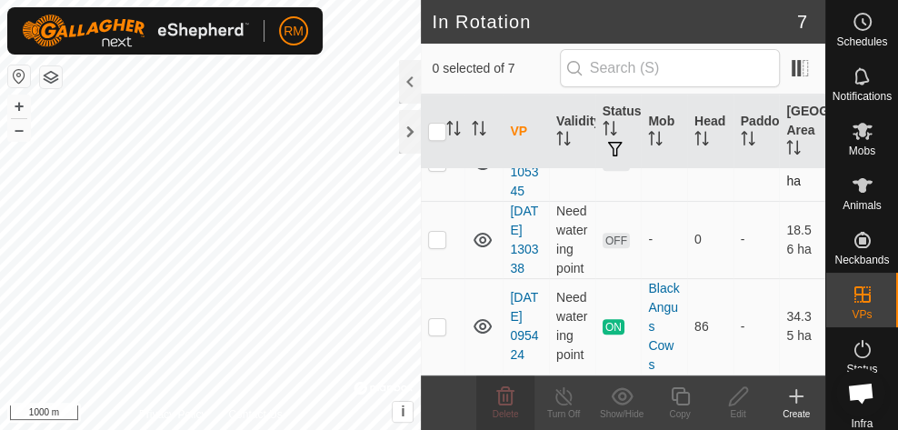
click at [485, 170] on icon at bounding box center [482, 162] width 18 height 15
click at [485, 174] on icon at bounding box center [483, 163] width 22 height 22
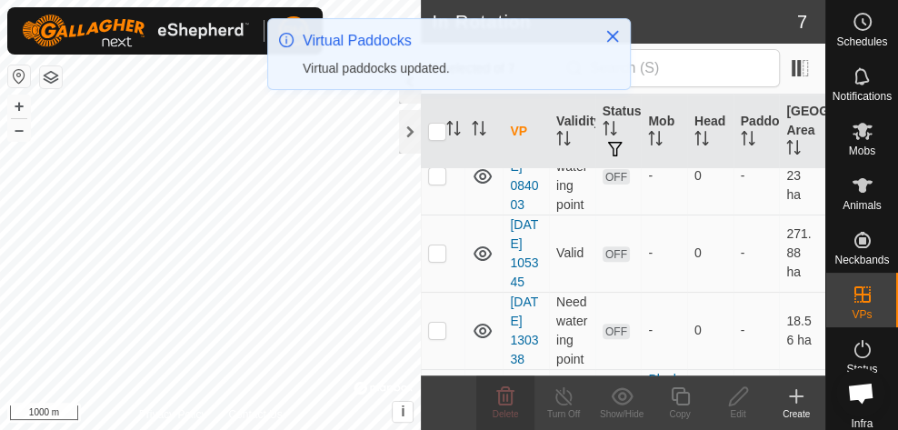
scroll to position [294, 0]
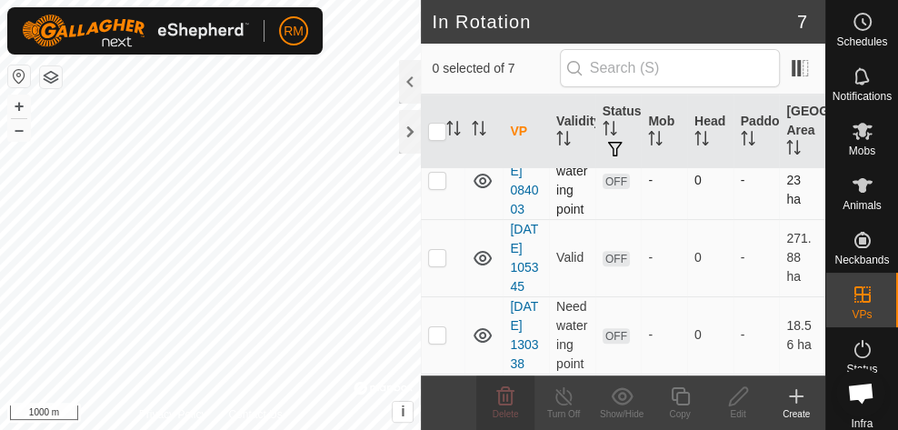
click at [485, 192] on icon at bounding box center [483, 181] width 22 height 22
click at [485, 188] on icon at bounding box center [482, 181] width 18 height 15
click at [485, 192] on icon at bounding box center [483, 181] width 22 height 22
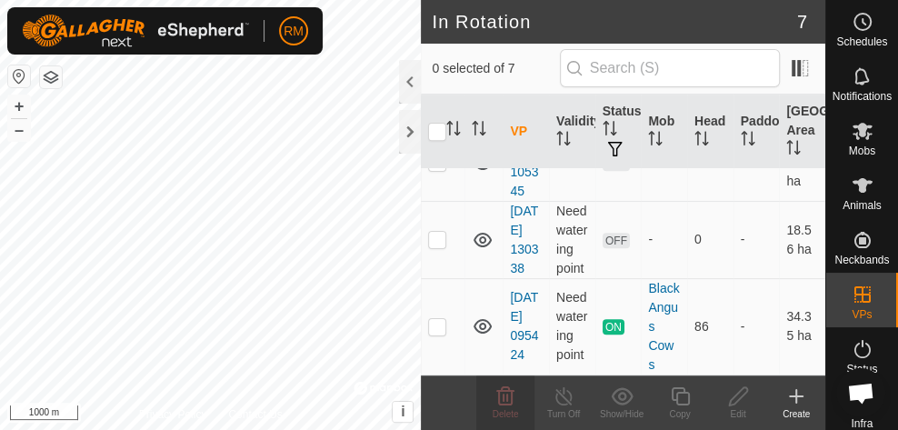
scroll to position [518, 0]
click at [796, 399] on icon at bounding box center [796, 396] width 0 height 13
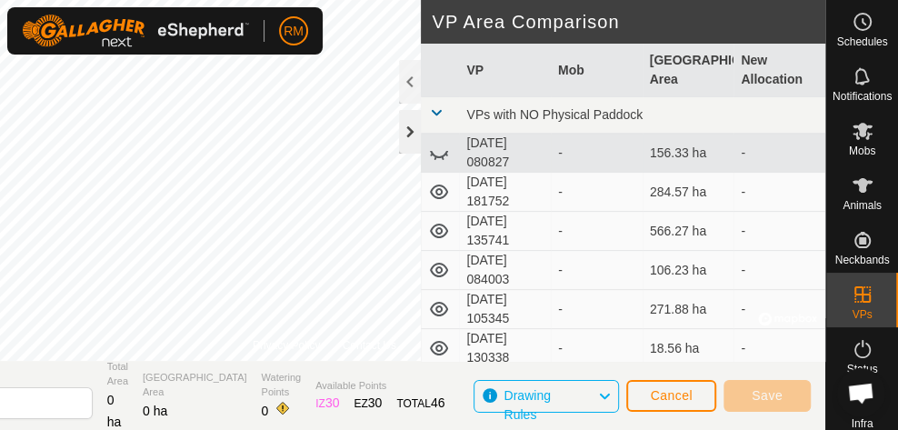
click at [412, 131] on div at bounding box center [410, 132] width 22 height 44
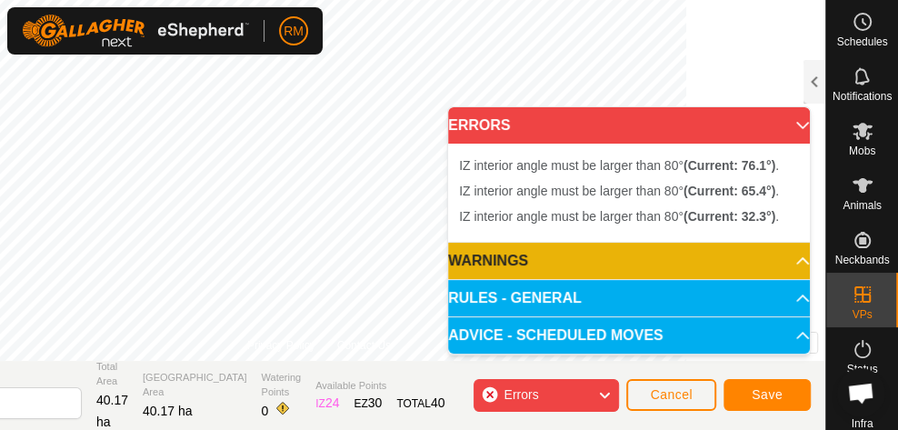
click at [490, 391] on div "Errors" at bounding box center [545, 395] width 145 height 33
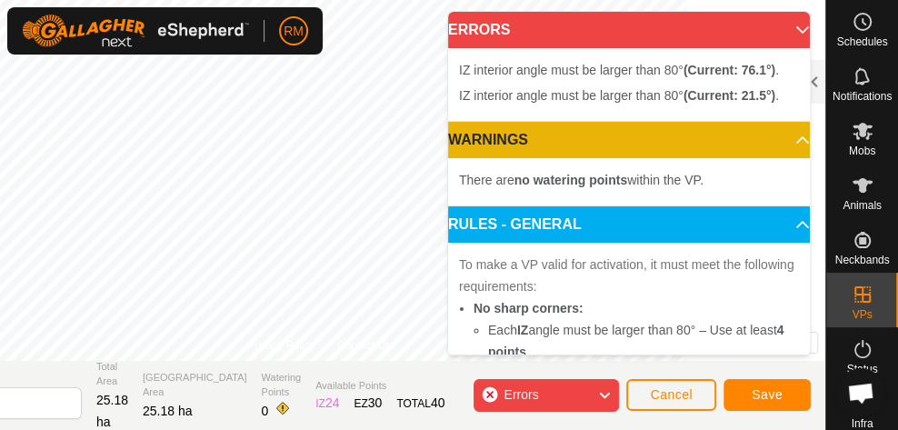
click at [494, 392] on div "Errors" at bounding box center [545, 395] width 145 height 33
click at [492, 392] on div "Errors" at bounding box center [545, 395] width 145 height 33
click at [488, 396] on div "Errors" at bounding box center [545, 395] width 145 height 33
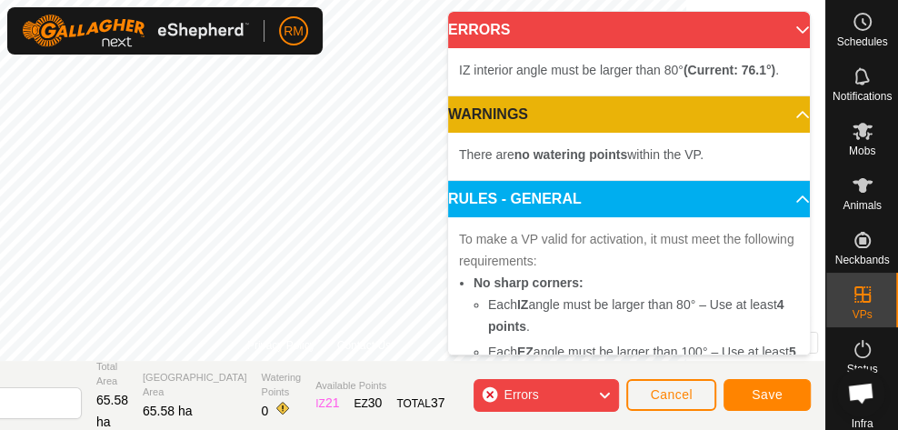
click at [493, 390] on div "Errors" at bounding box center [545, 395] width 145 height 33
click at [490, 394] on div "Errors" at bounding box center [545, 395] width 145 height 33
click at [490, 393] on div "Errors" at bounding box center [545, 395] width 145 height 33
click at [488, 392] on div "Errors" at bounding box center [545, 395] width 145 height 33
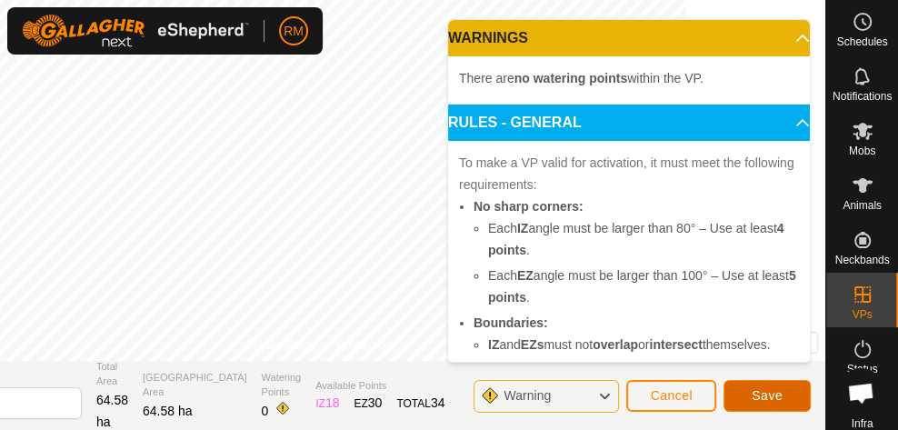
click at [766, 401] on span "Save" at bounding box center [766, 395] width 31 height 15
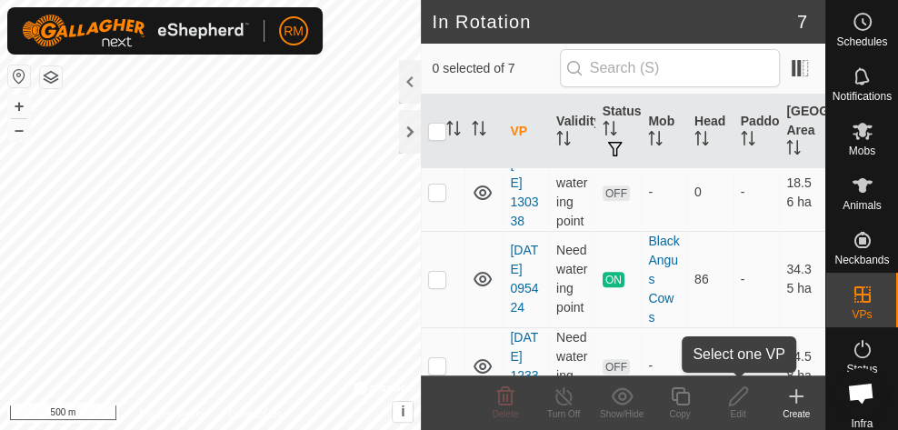
scroll to position [334, 0]
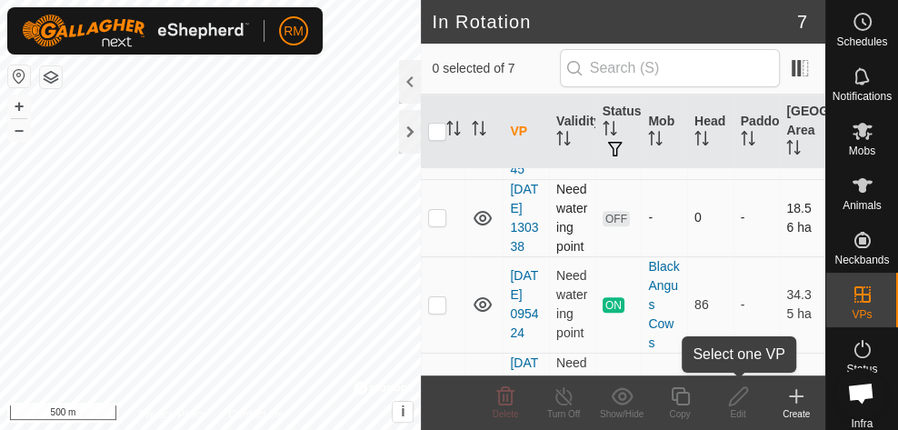
click at [482, 229] on icon at bounding box center [483, 218] width 22 height 22
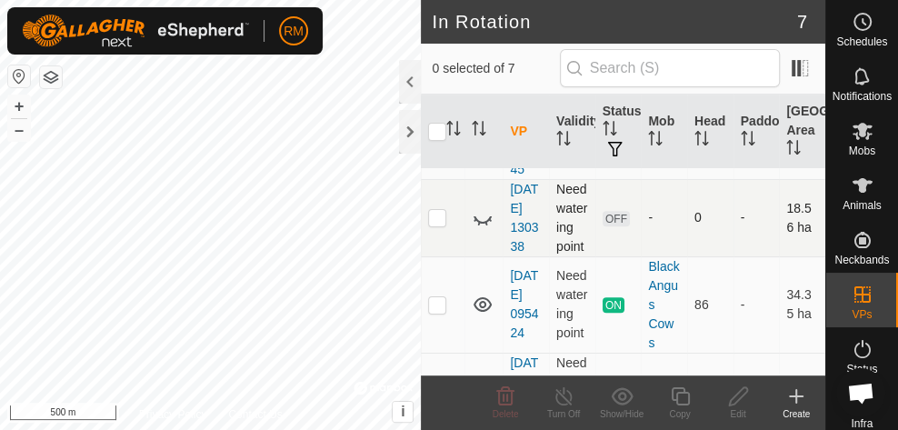
click at [480, 229] on icon at bounding box center [483, 218] width 22 height 22
click at [435, 224] on p-checkbox at bounding box center [437, 217] width 18 height 15
click at [434, 224] on p-checkbox at bounding box center [437, 217] width 18 height 15
click at [442, 224] on p-checkbox at bounding box center [437, 217] width 18 height 15
checkbox input "true"
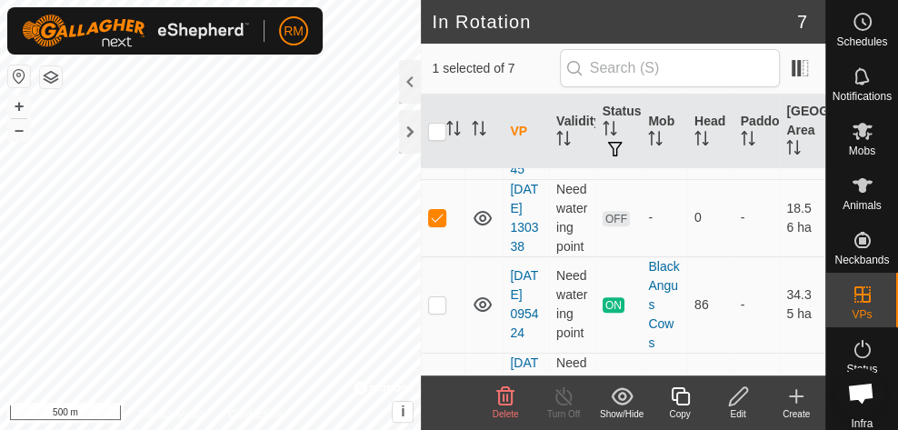
click at [733, 401] on icon at bounding box center [738, 396] width 23 height 22
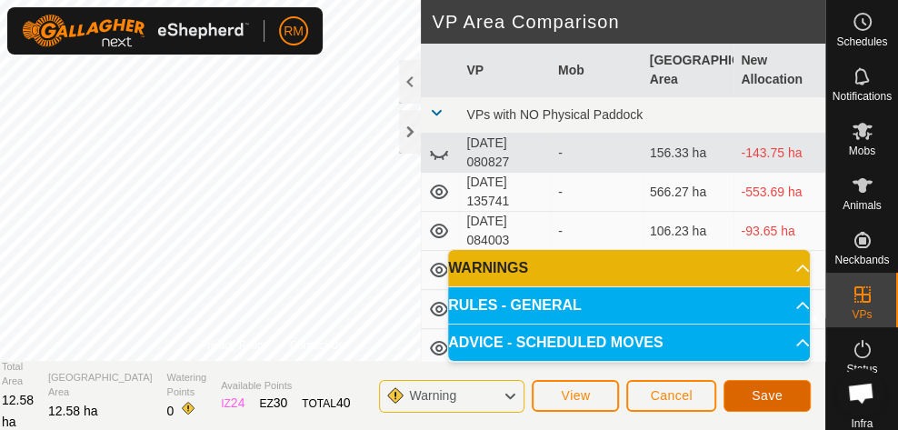
click at [759, 392] on span "Save" at bounding box center [766, 395] width 31 height 15
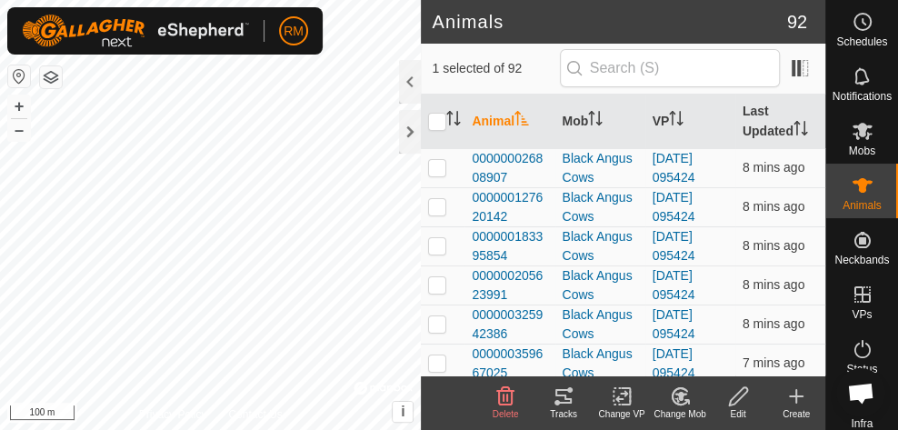
click at [621, 397] on icon at bounding box center [622, 396] width 23 height 22
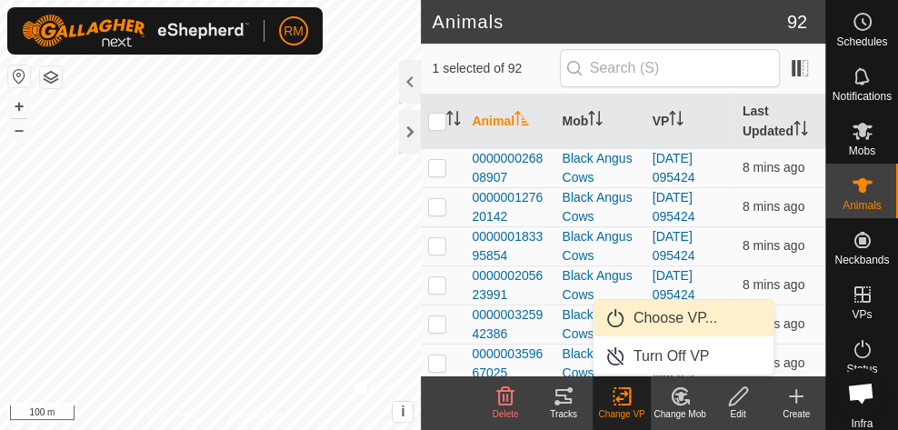
click at [642, 320] on link "Choose VP..." at bounding box center [683, 318] width 180 height 36
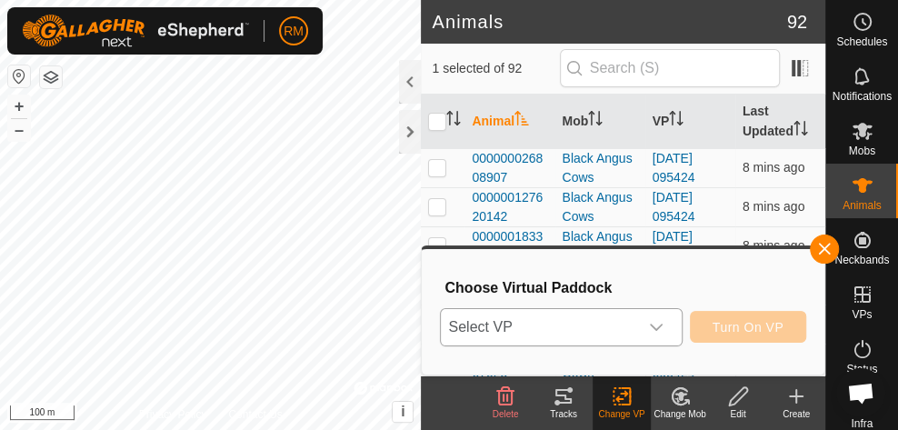
click at [659, 326] on icon "dropdown trigger" at bounding box center [656, 327] width 15 height 15
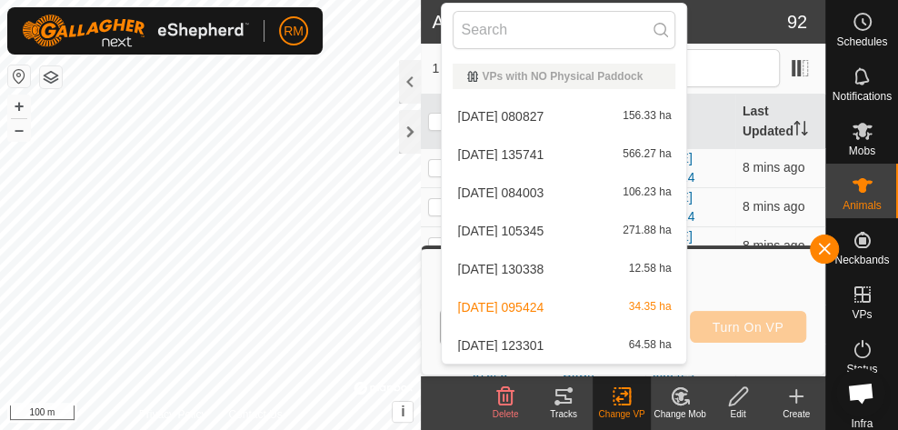
click at [558, 268] on li "[DATE] 130338 12.58 ha" at bounding box center [564, 269] width 244 height 36
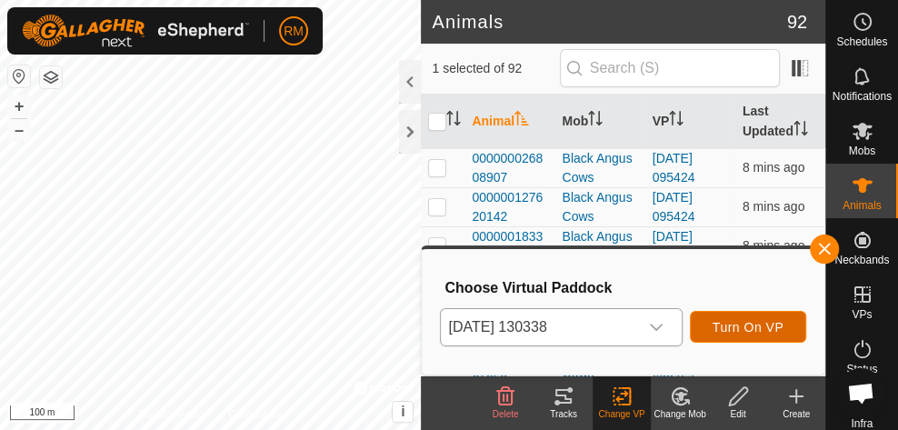
click at [735, 331] on span "Turn On VP" at bounding box center [747, 327] width 71 height 15
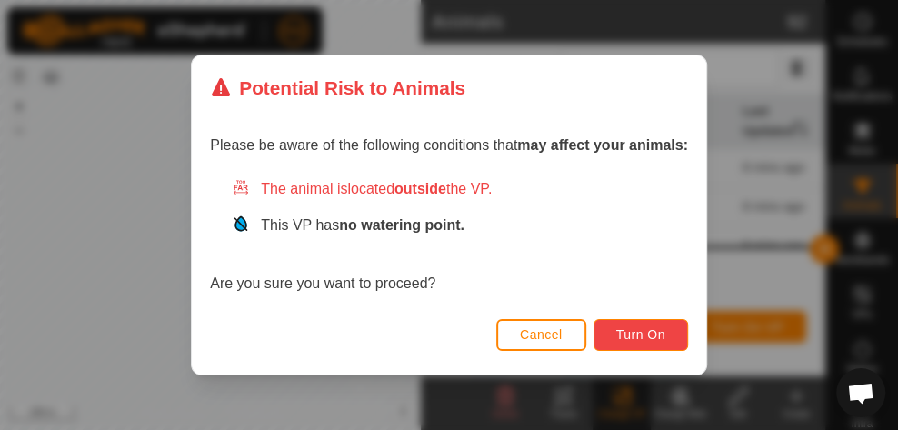
click at [657, 334] on span "Turn On" at bounding box center [640, 334] width 49 height 15
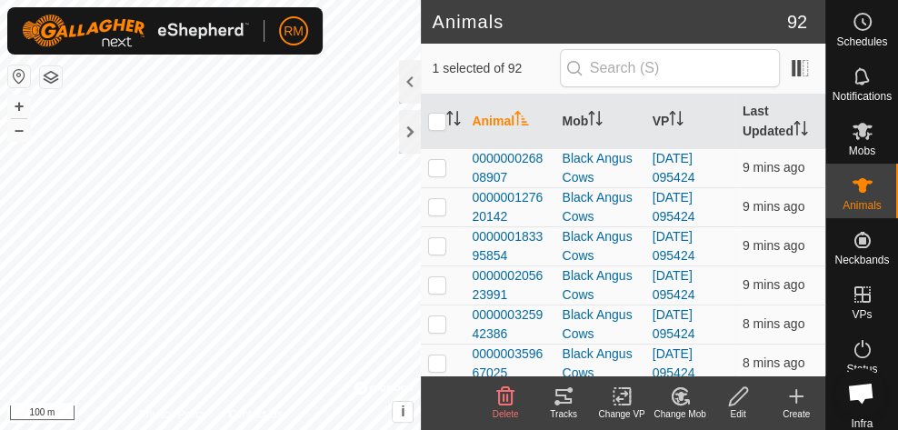
click at [621, 395] on icon at bounding box center [622, 396] width 23 height 22
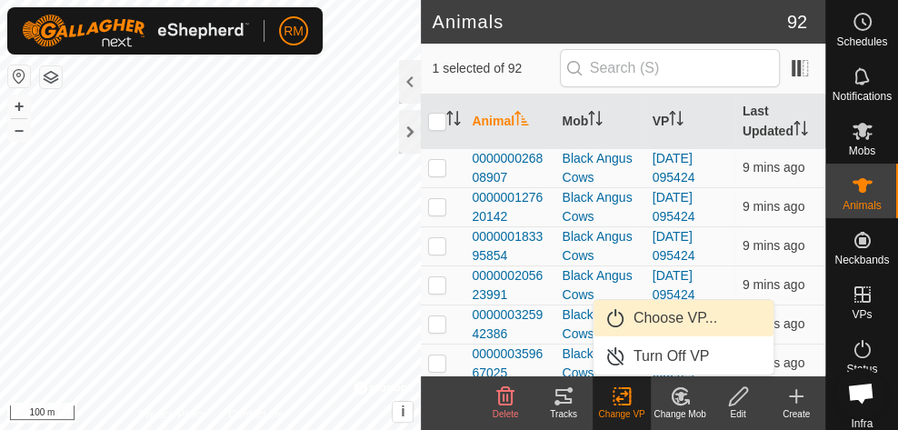
click at [664, 317] on link "Choose VP..." at bounding box center [683, 318] width 180 height 36
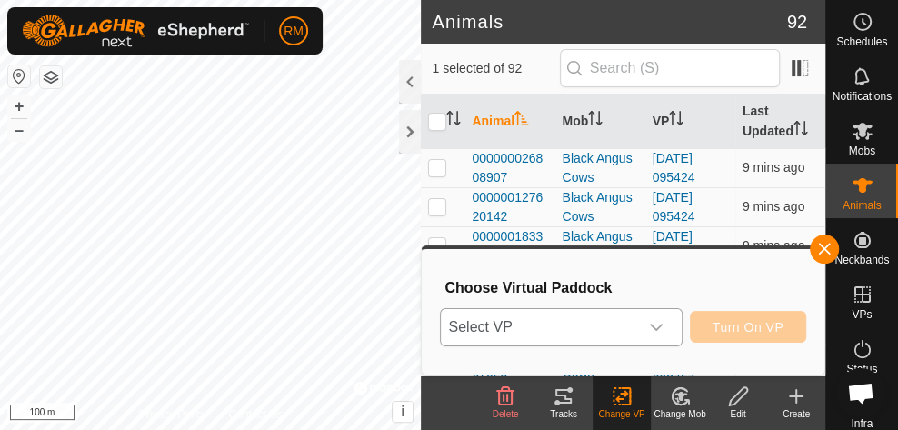
click at [663, 324] on icon "dropdown trigger" at bounding box center [656, 327] width 15 height 15
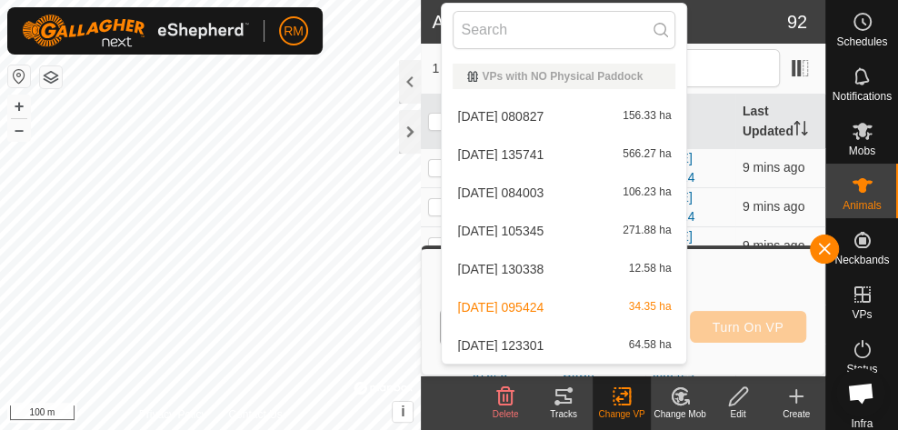
click at [557, 269] on li "[DATE] 130338 12.58 ha" at bounding box center [564, 269] width 244 height 36
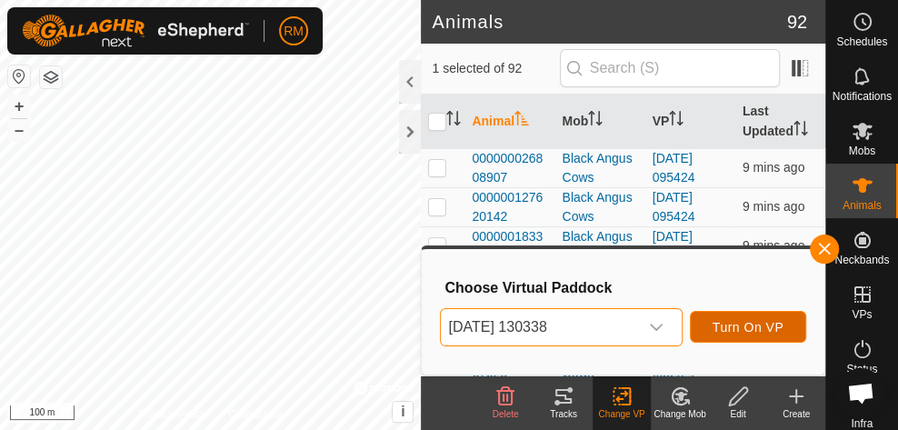
click at [750, 328] on span "Turn On VP" at bounding box center [747, 327] width 71 height 15
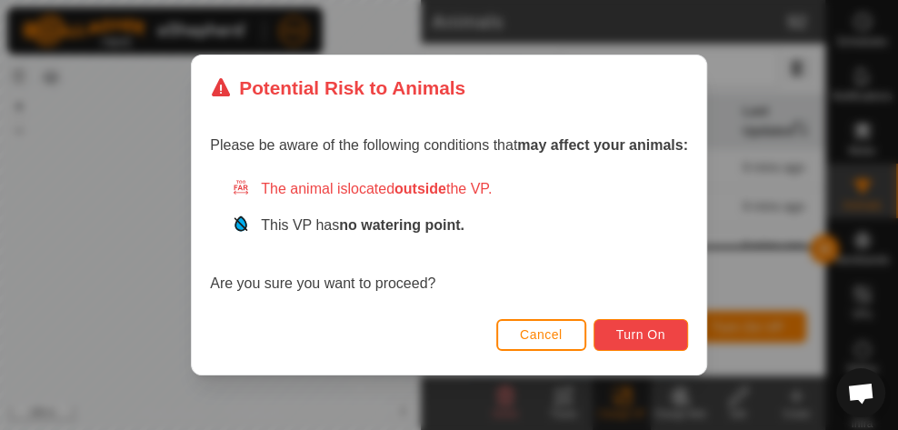
click at [641, 335] on span "Turn On" at bounding box center [640, 334] width 49 height 15
